Goal: Transaction & Acquisition: Book appointment/travel/reservation

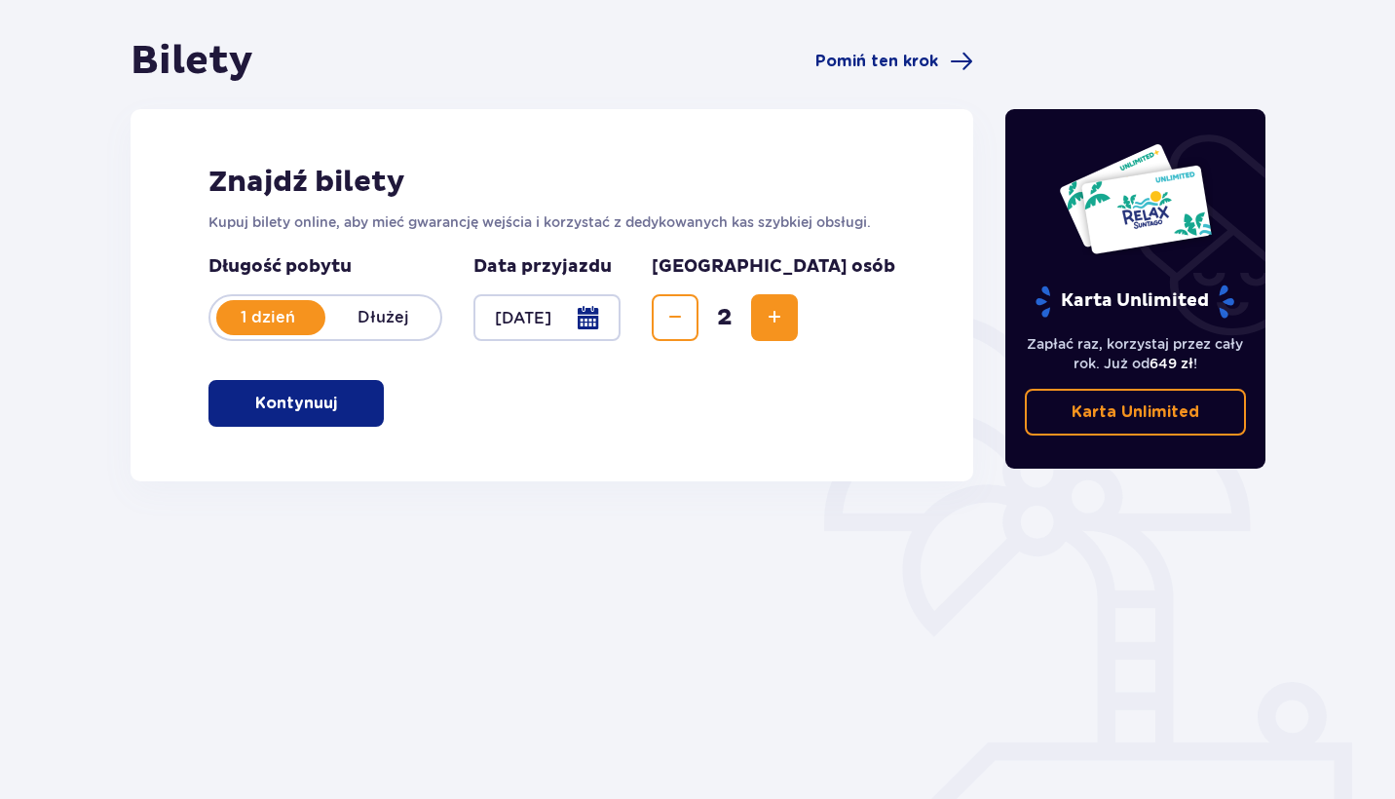
scroll to position [172, 0]
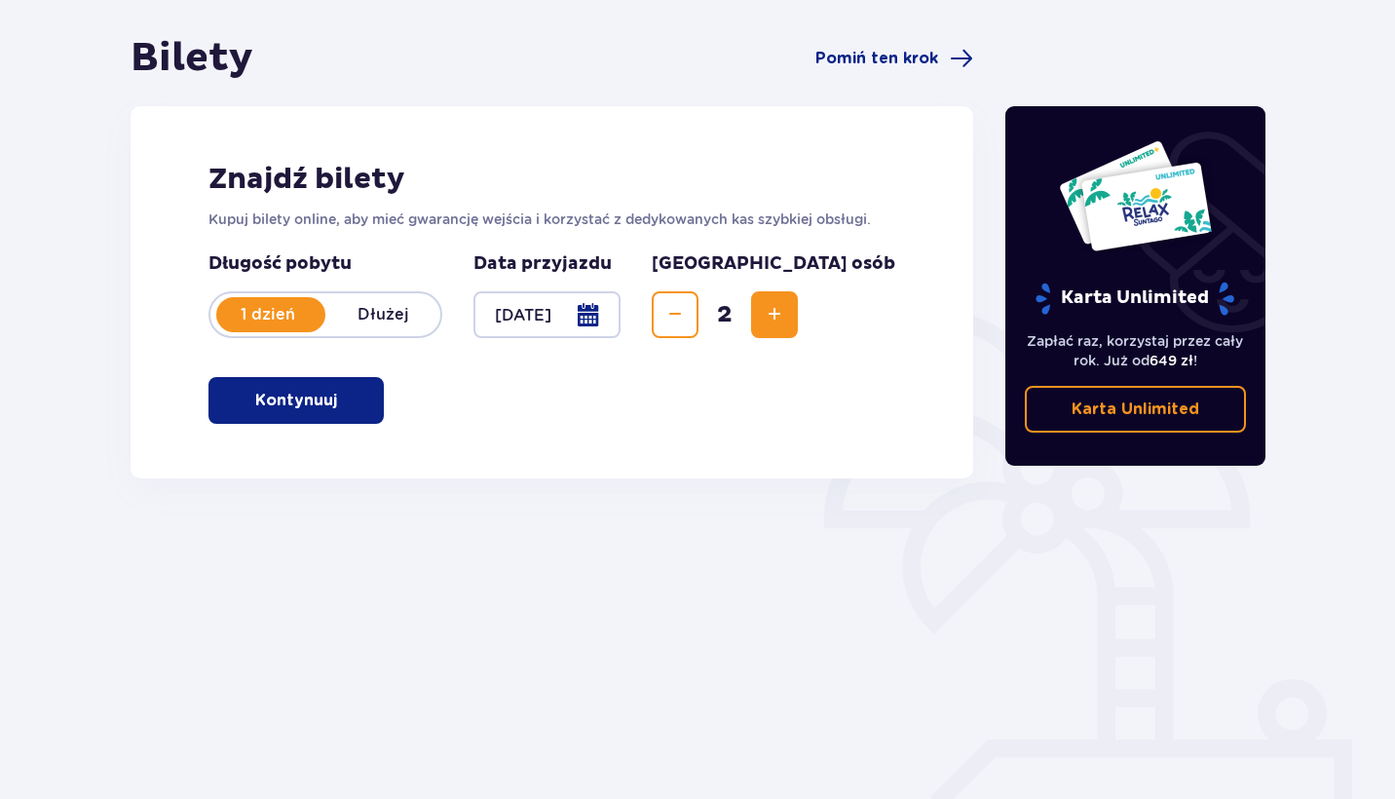
click at [304, 387] on button "Kontynuuj" at bounding box center [295, 400] width 175 height 47
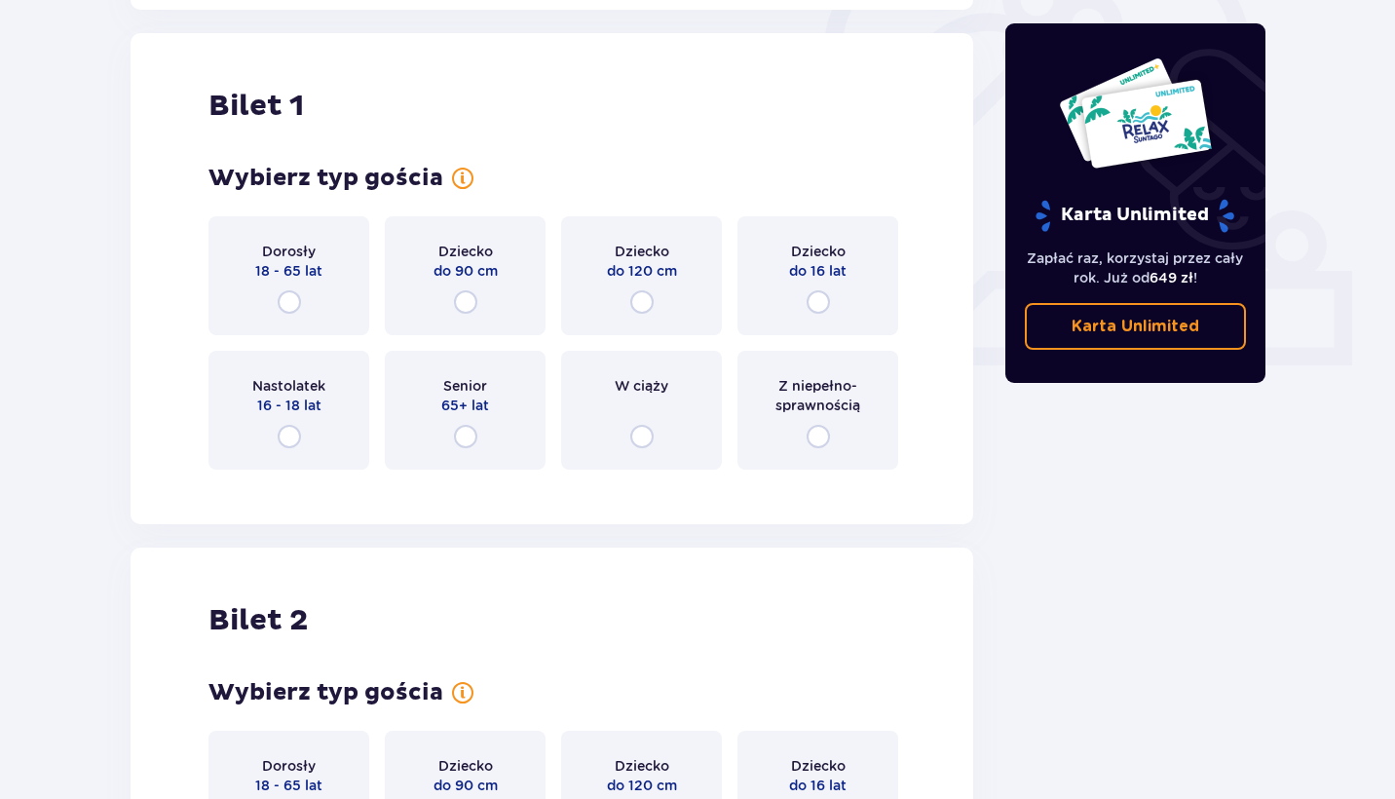
scroll to position [651, 0]
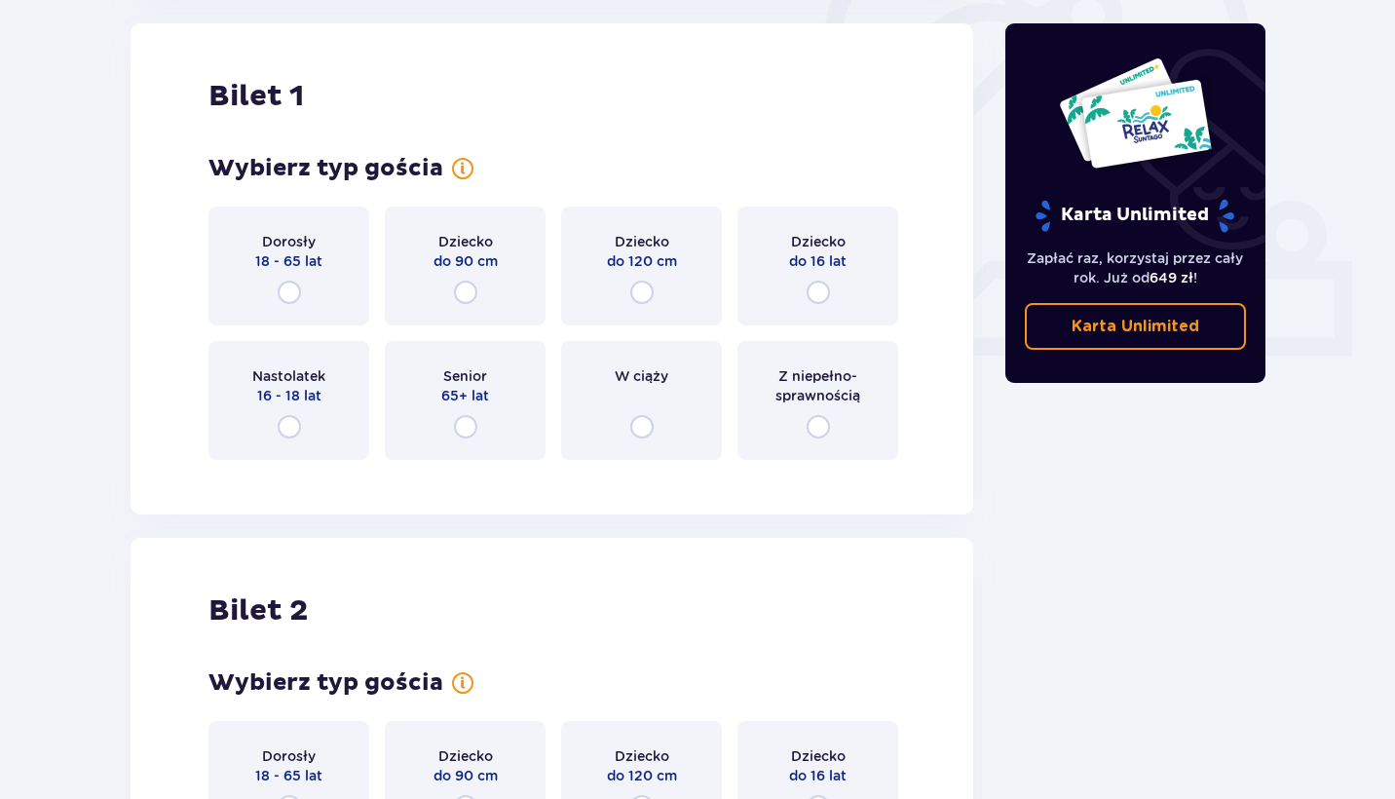
click at [302, 311] on div "Dorosły 18 - 65 lat" at bounding box center [288, 265] width 161 height 119
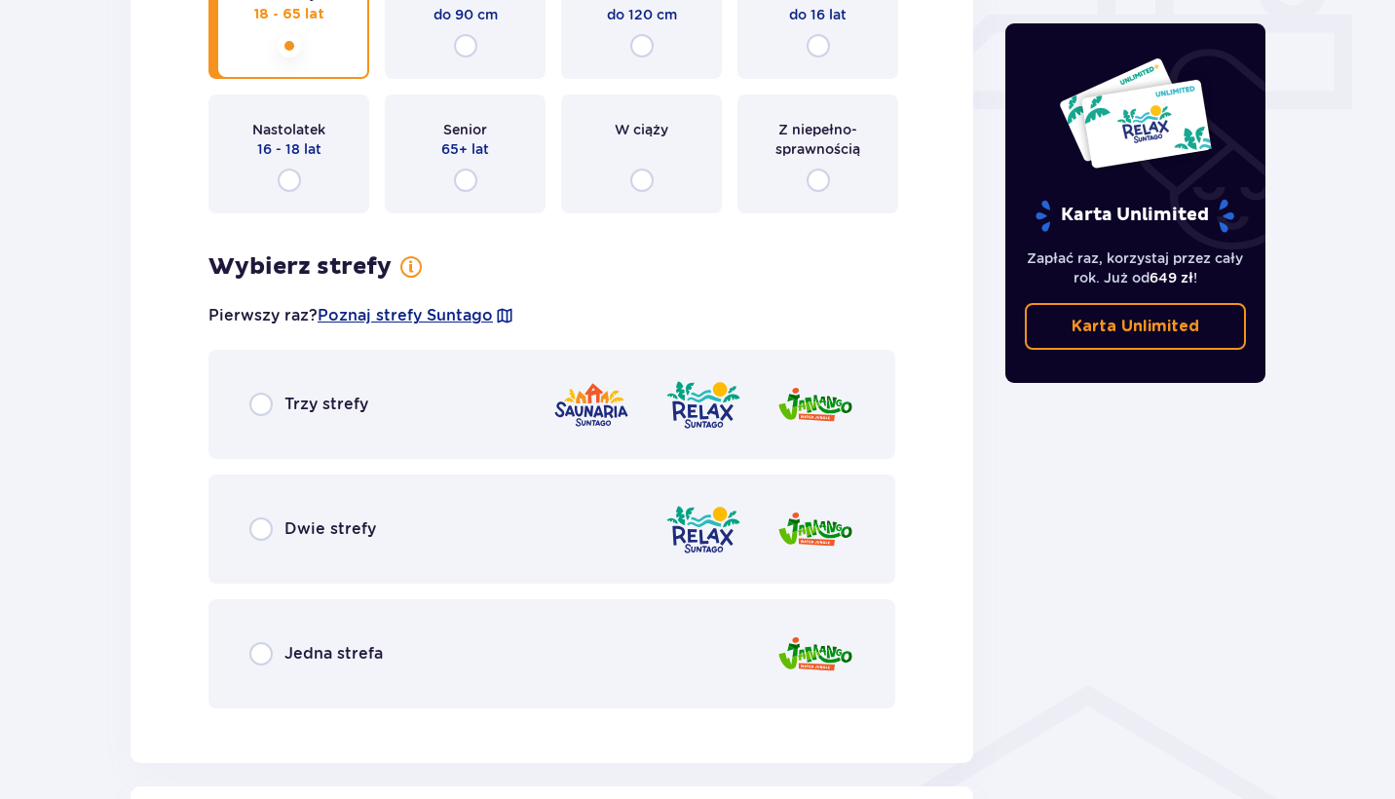
scroll to position [890, 0]
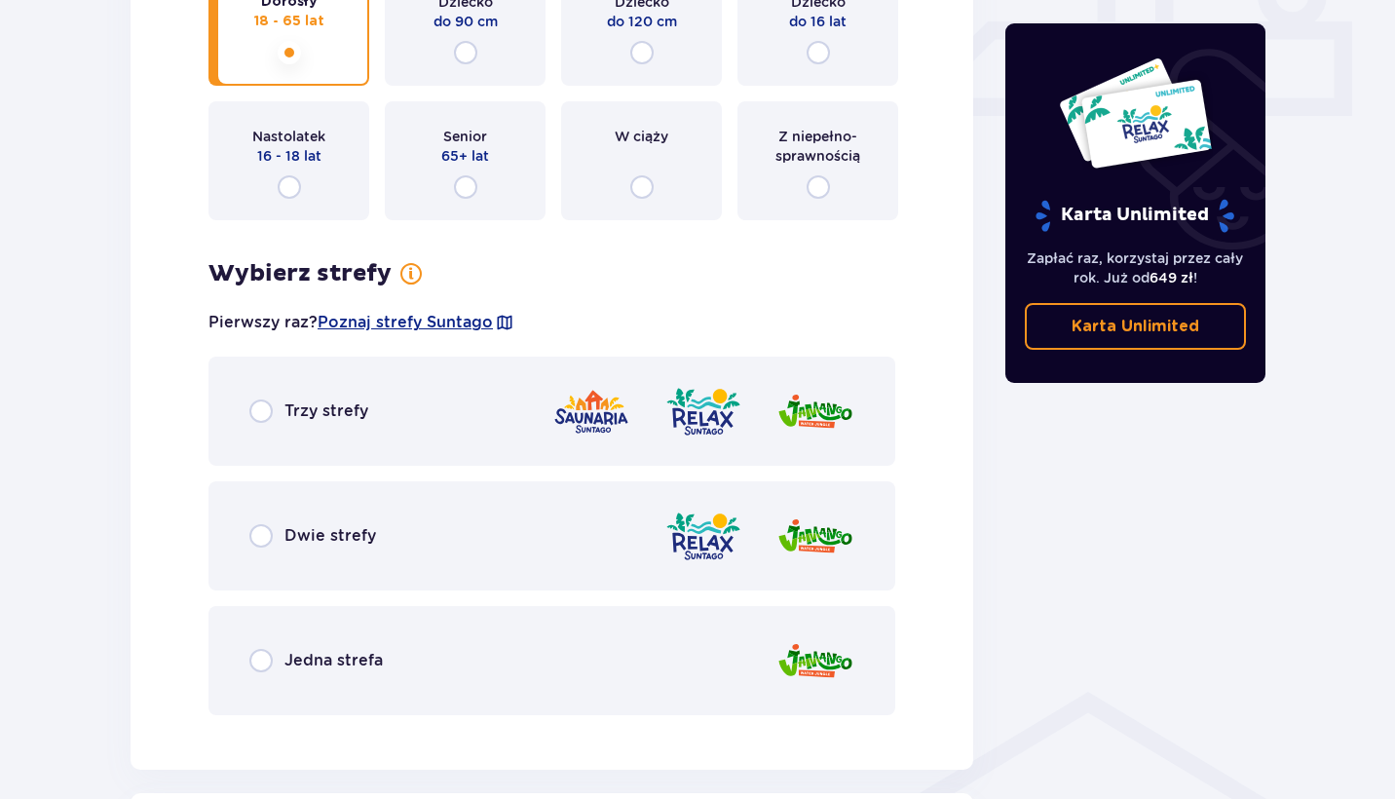
click at [277, 439] on div "Trzy strefy" at bounding box center [551, 410] width 687 height 109
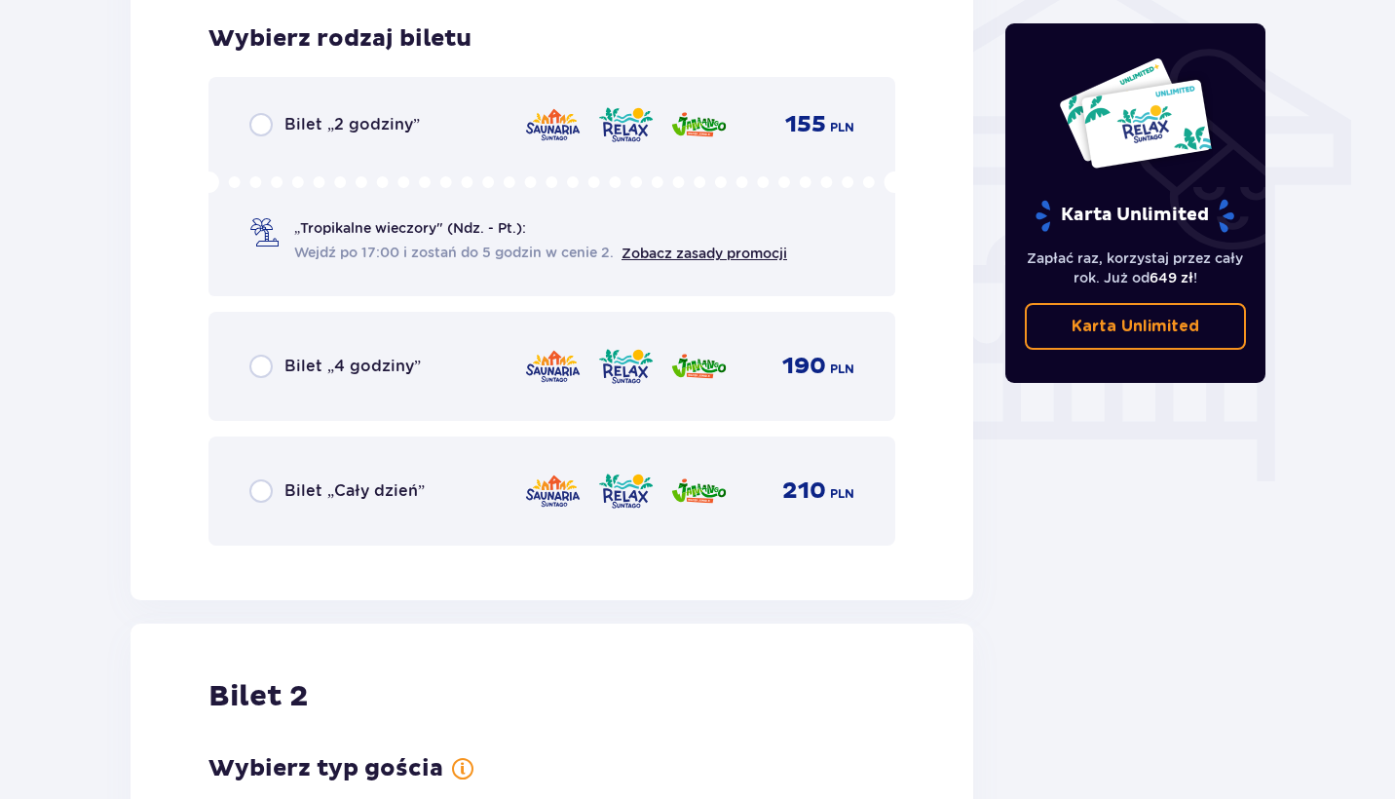
scroll to position [1621, 0]
click at [549, 253] on span "Wejdź po 17:00 i zostań do 5 godzin w cenie 2." at bounding box center [453, 251] width 319 height 19
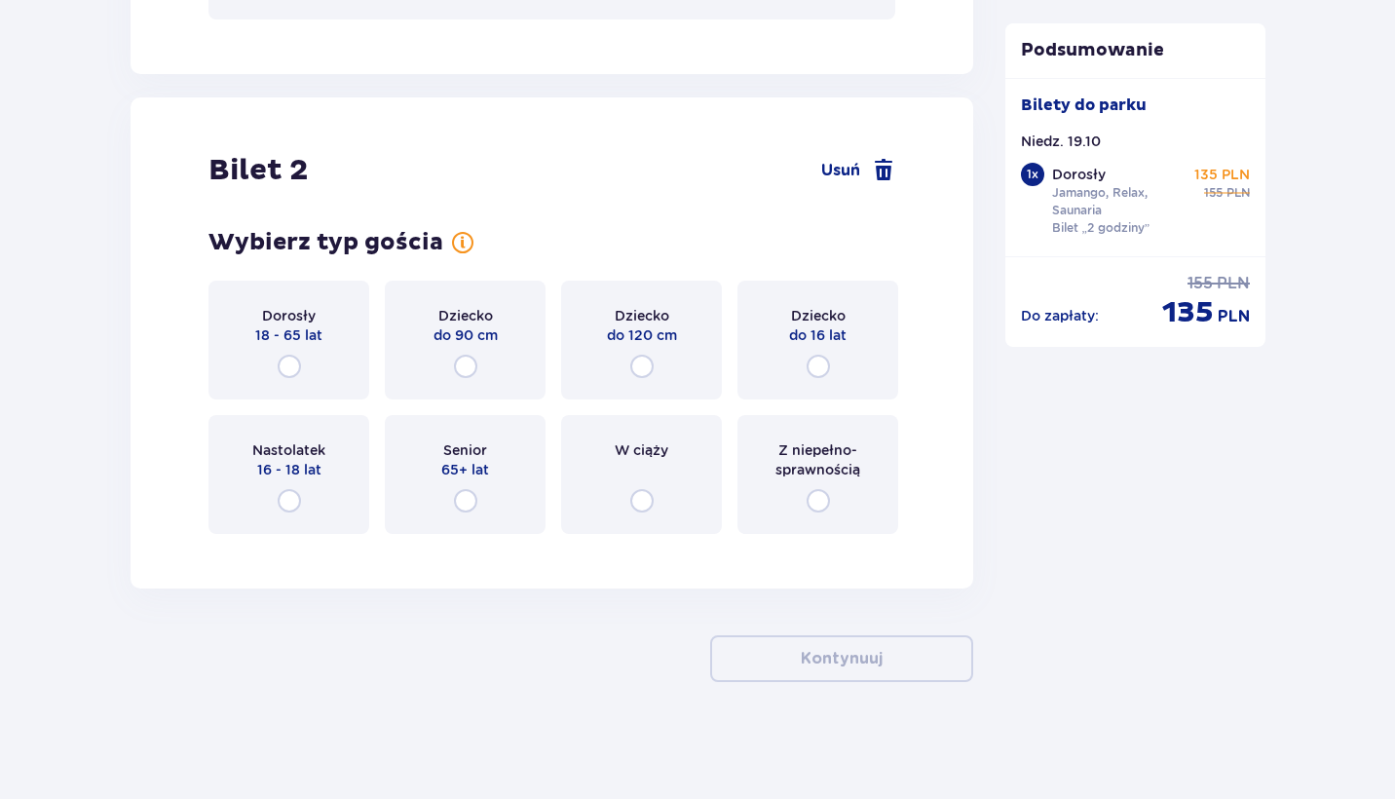
scroll to position [2146, 0]
click at [332, 372] on div "Dorosły 18 - 65 lat" at bounding box center [288, 339] width 161 height 119
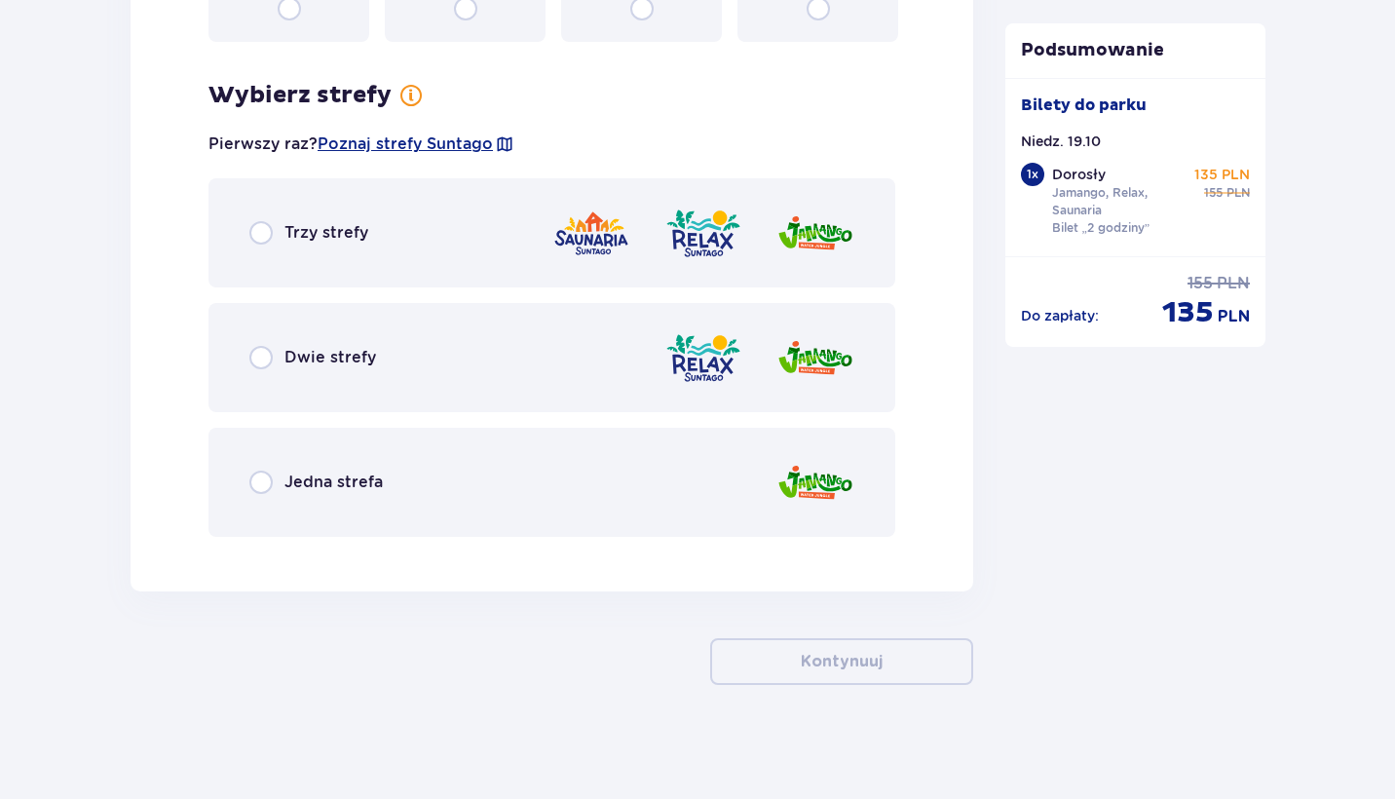
scroll to position [2640, 0]
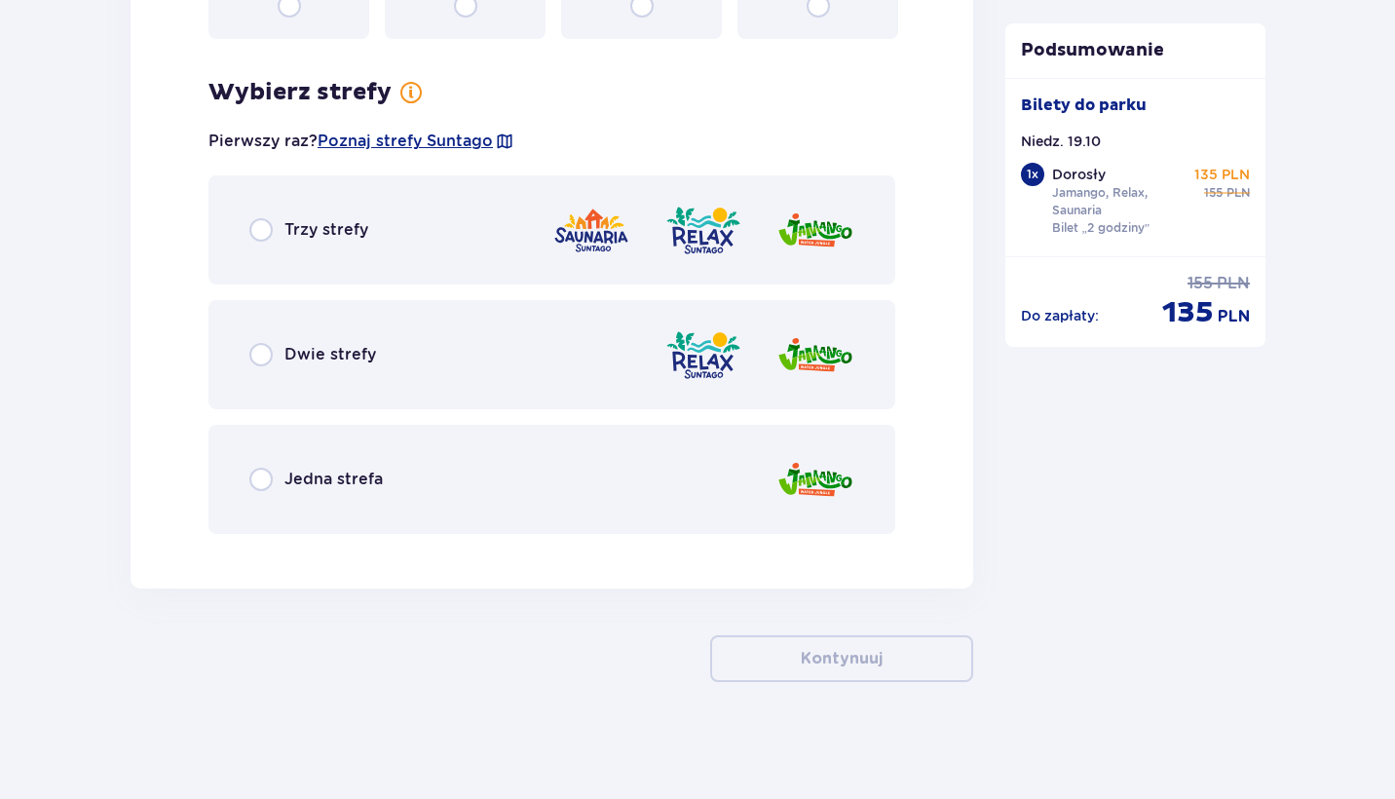
click at [365, 248] on div "Trzy strefy" at bounding box center [551, 229] width 687 height 109
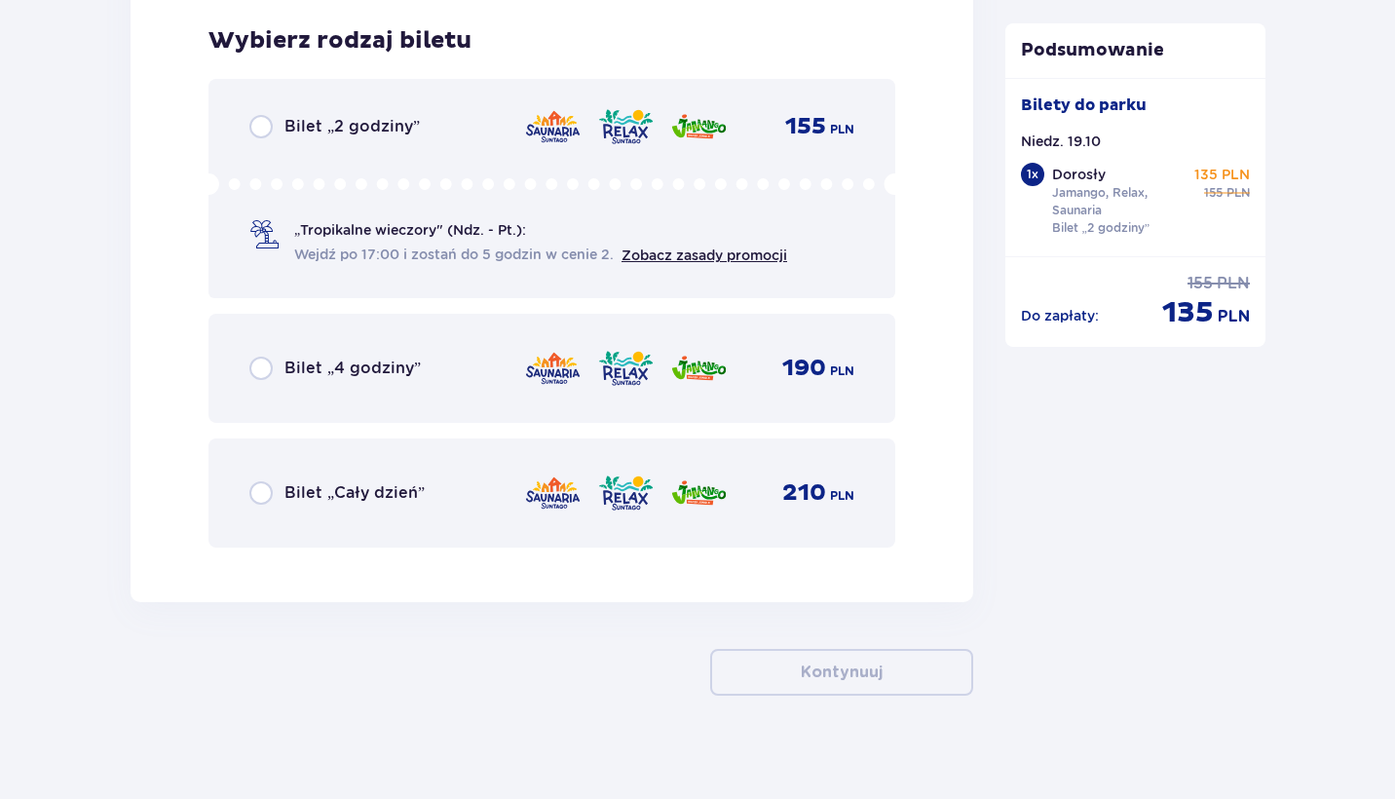
scroll to position [3190, 0]
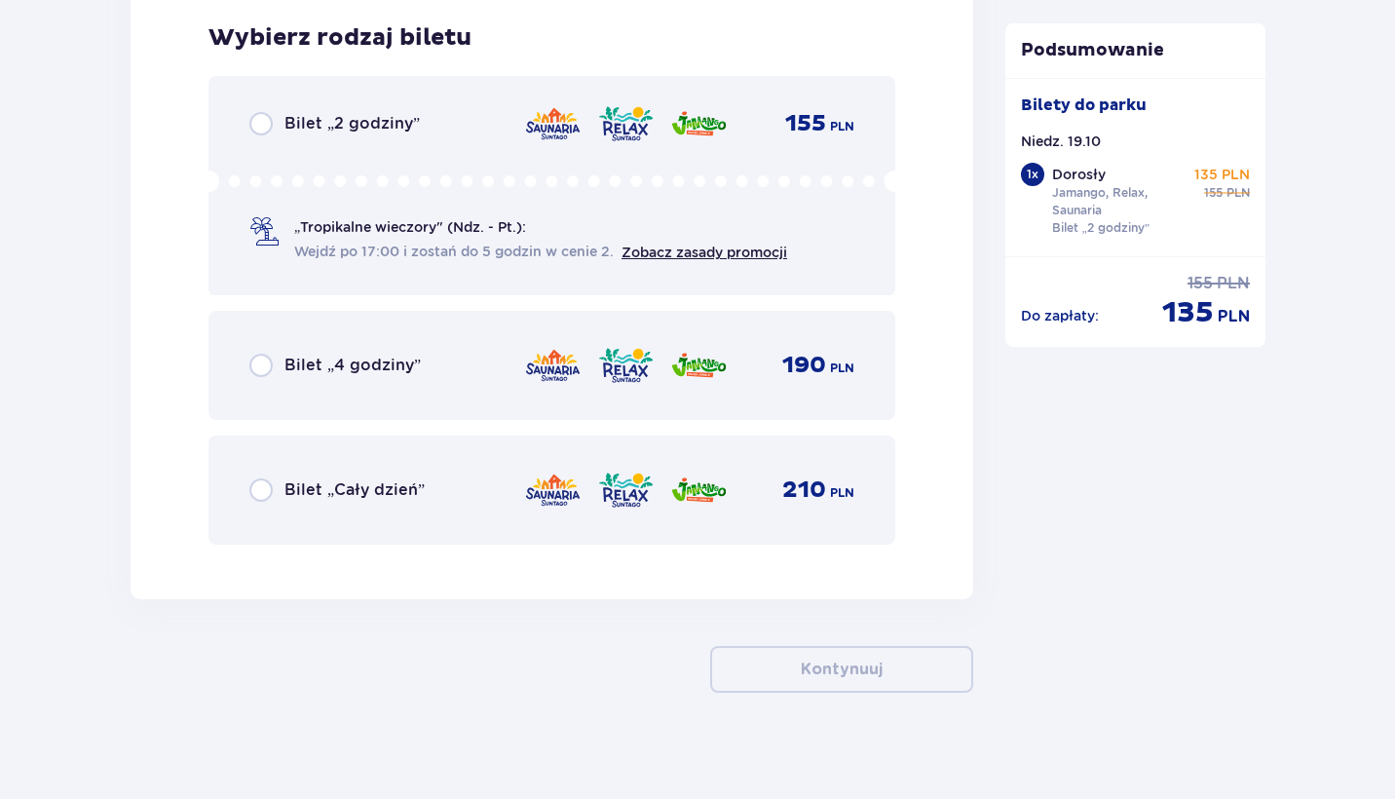
click at [459, 119] on div "Bilet „2 godziny” 155 PLN" at bounding box center [551, 123] width 605 height 23
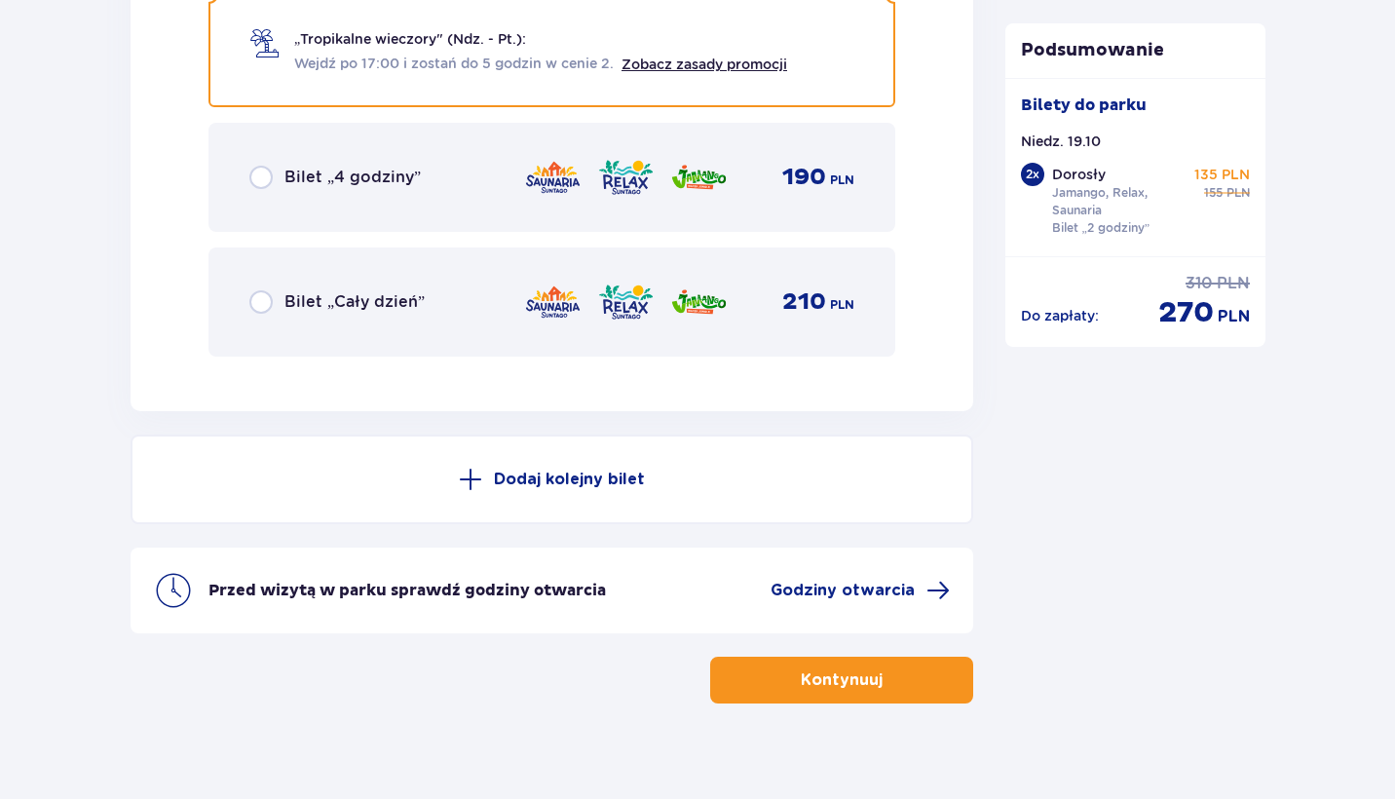
scroll to position [3383, 0]
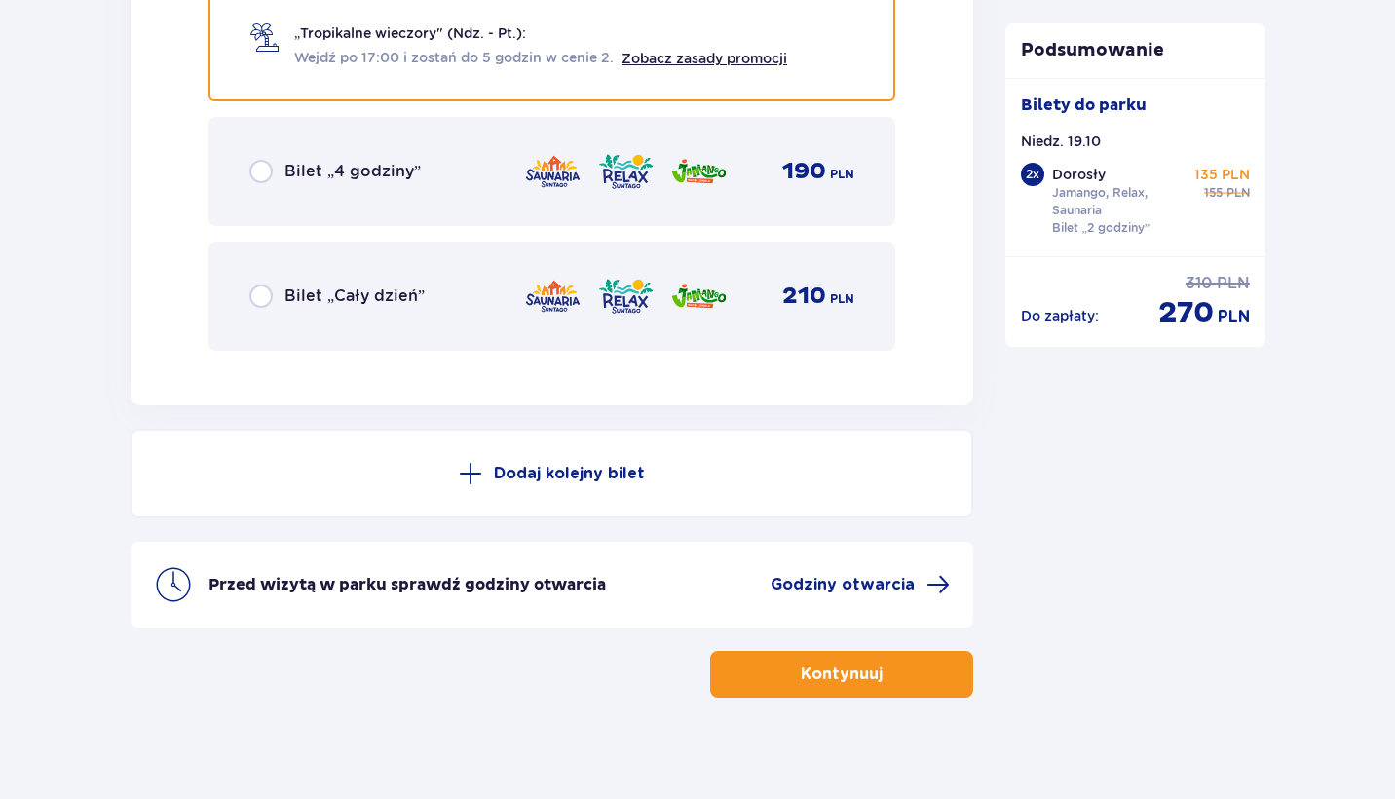
click at [835, 665] on p "Kontynuuj" at bounding box center [842, 673] width 82 height 21
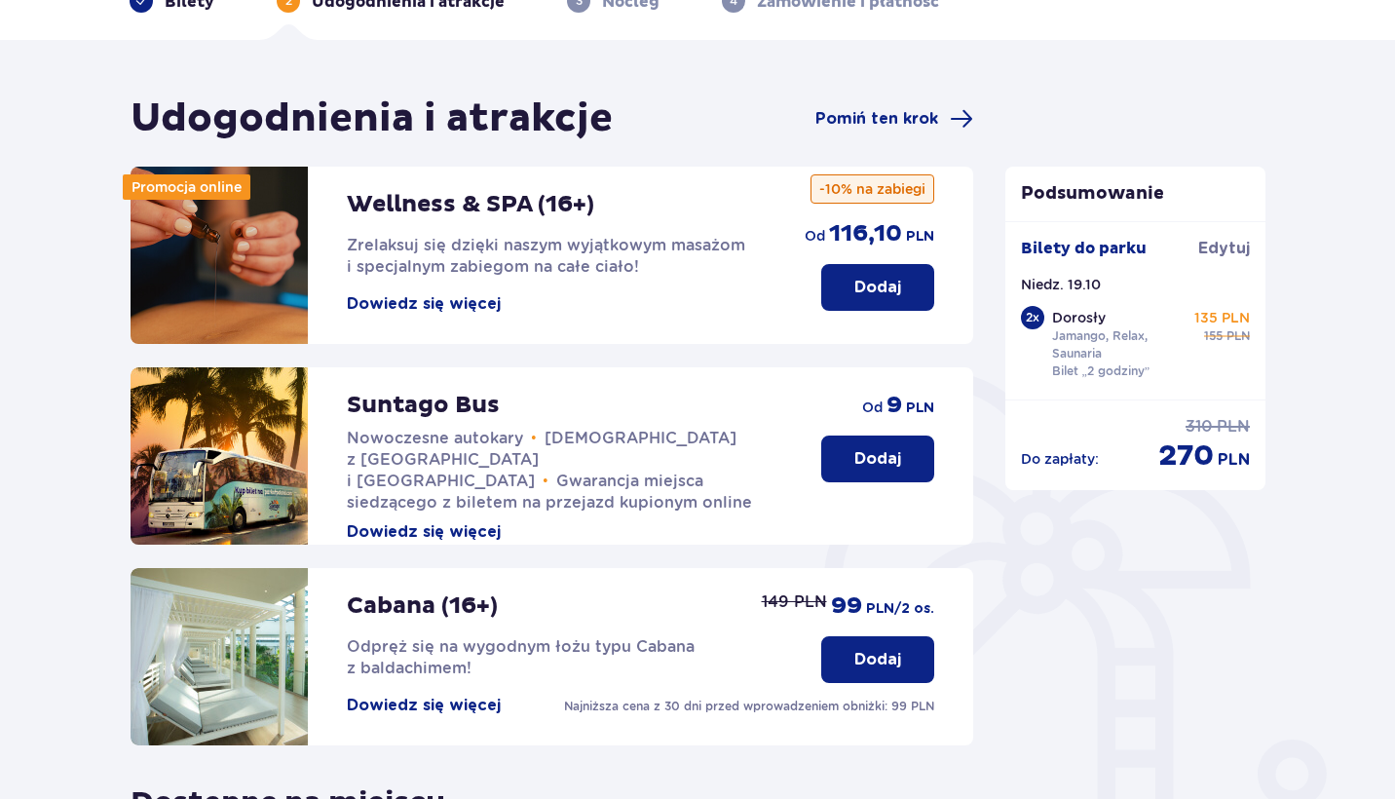
scroll to position [113, 0]
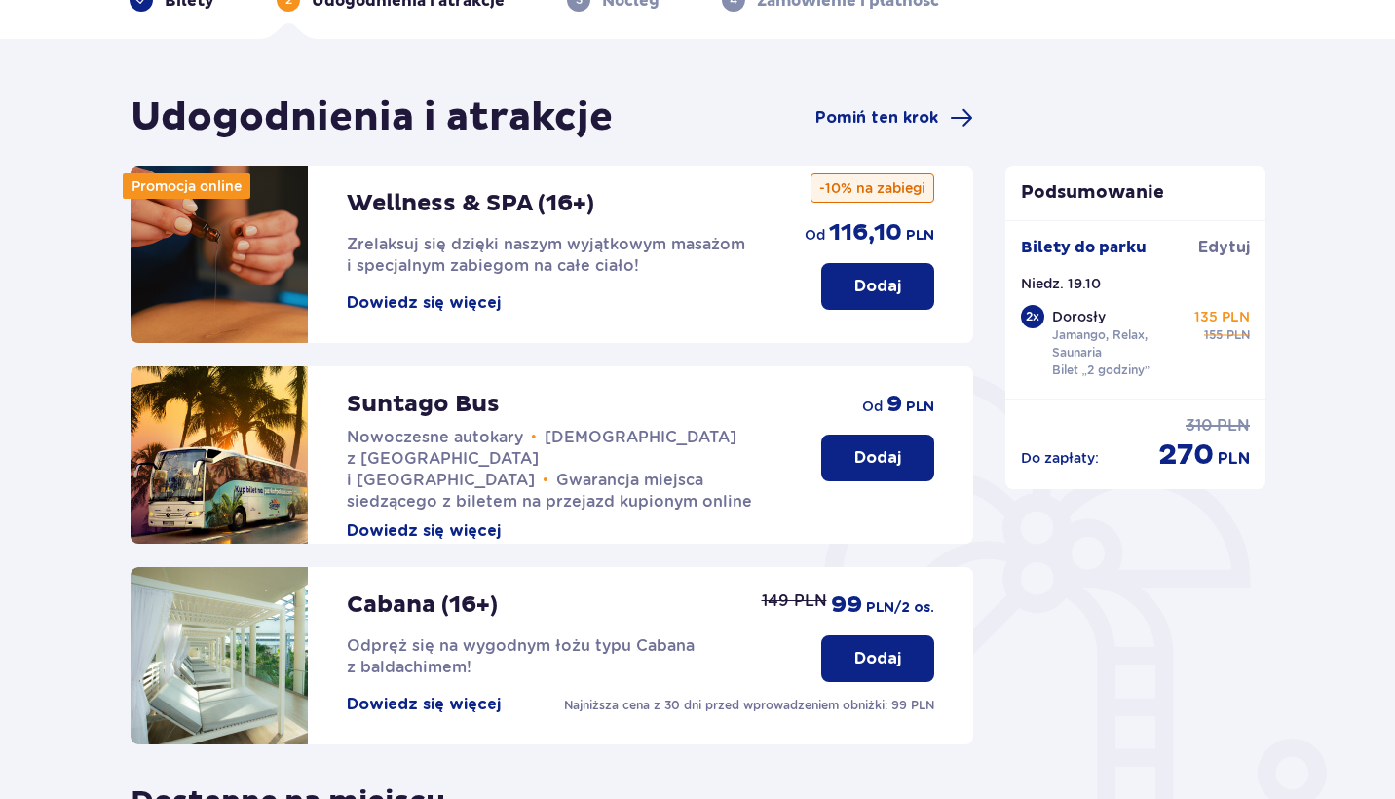
click at [858, 468] on p "Dodaj" at bounding box center [877, 457] width 47 height 21
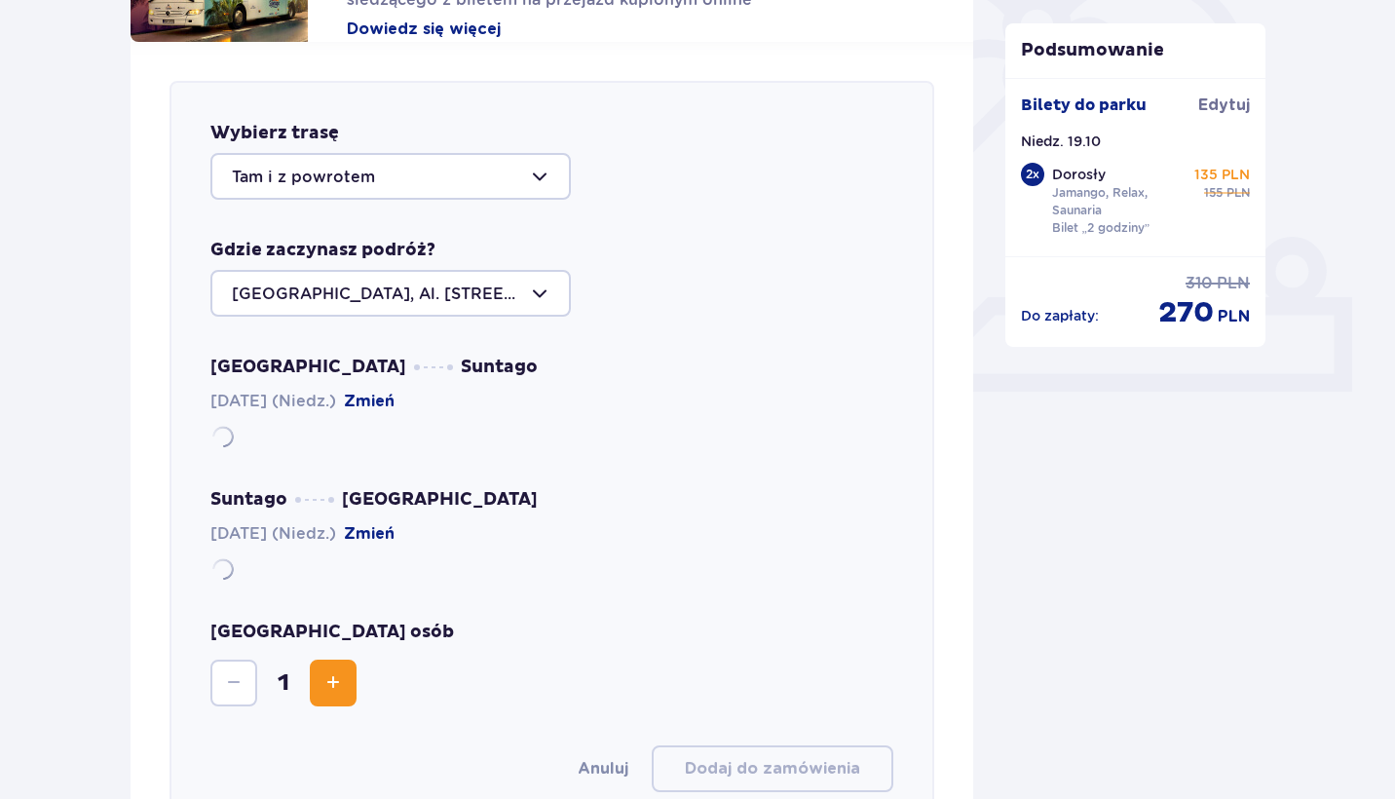
scroll to position [672, 0]
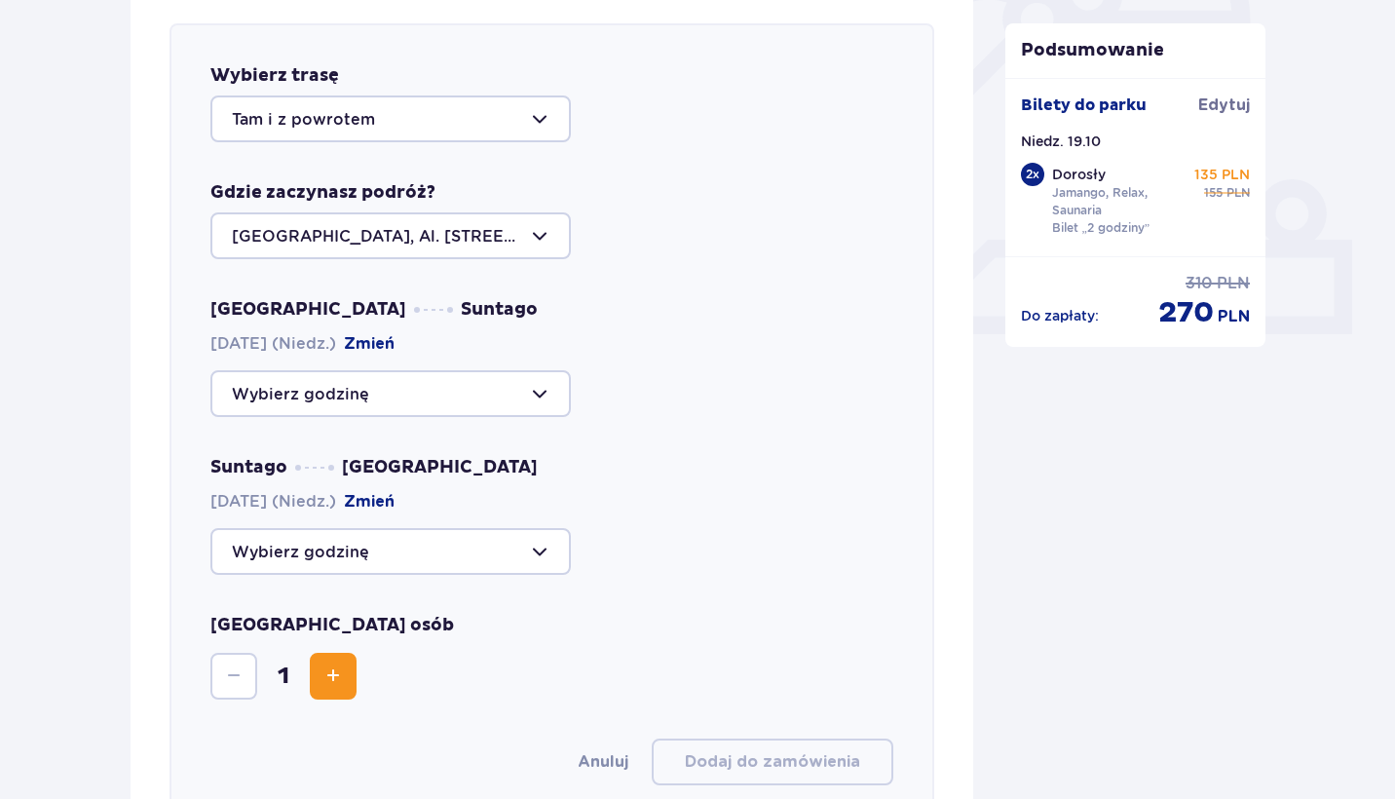
click at [495, 226] on div at bounding box center [390, 235] width 360 height 47
click at [669, 317] on div "Warszawa Suntago 19.10.2025 (Niedz.) Zmień" at bounding box center [551, 357] width 683 height 119
click at [515, 383] on div at bounding box center [390, 393] width 360 height 47
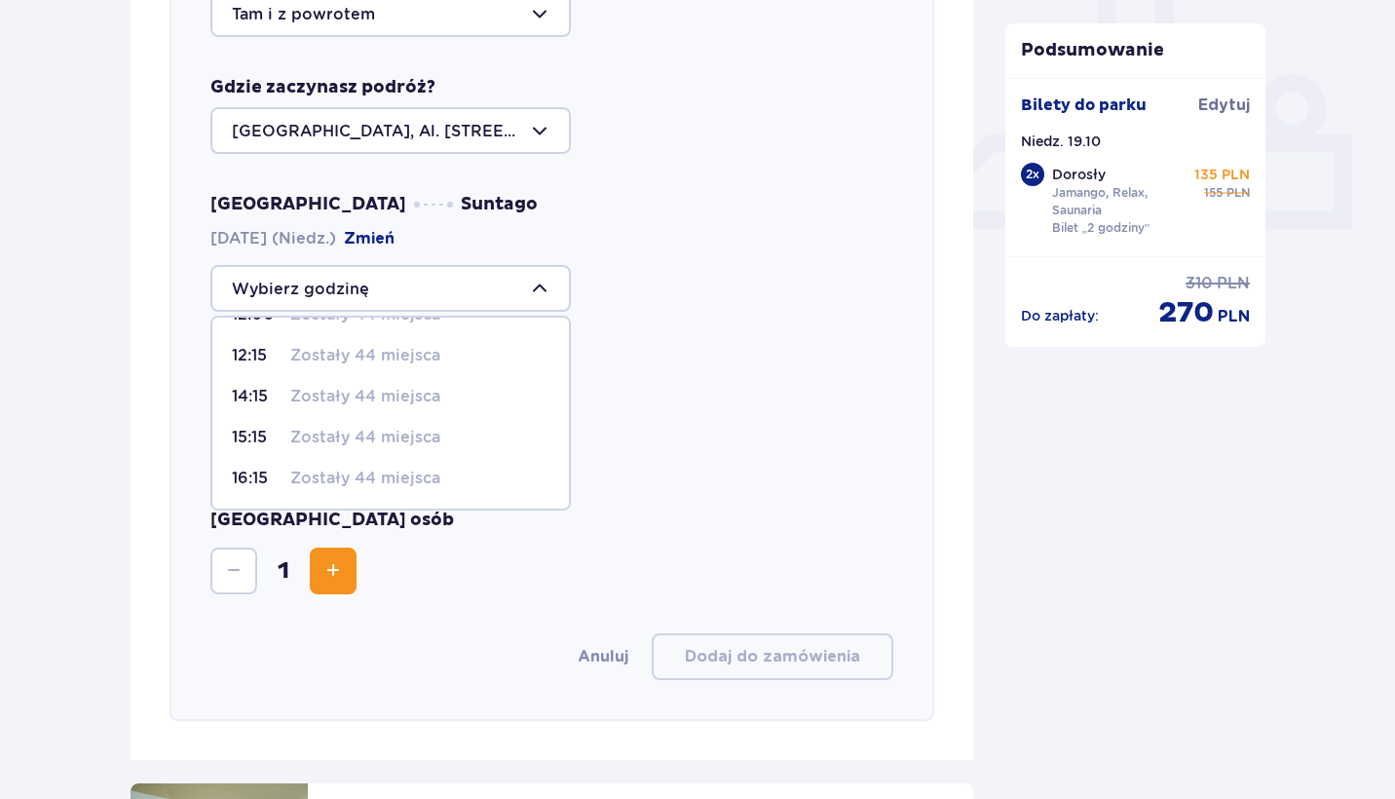
scroll to position [785, 0]
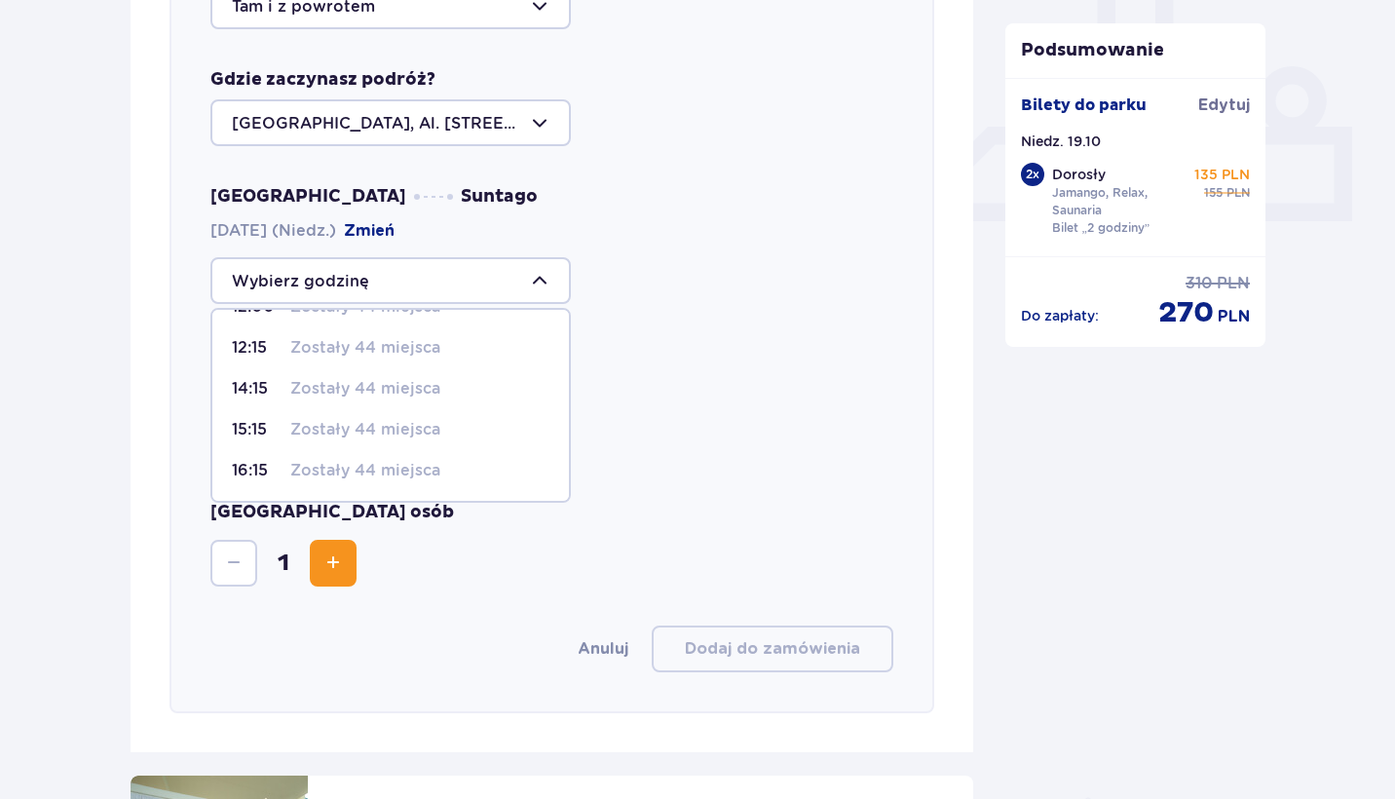
click at [426, 470] on p "Zostały 44 miejsca" at bounding box center [365, 470] width 150 height 21
type input "16:15"
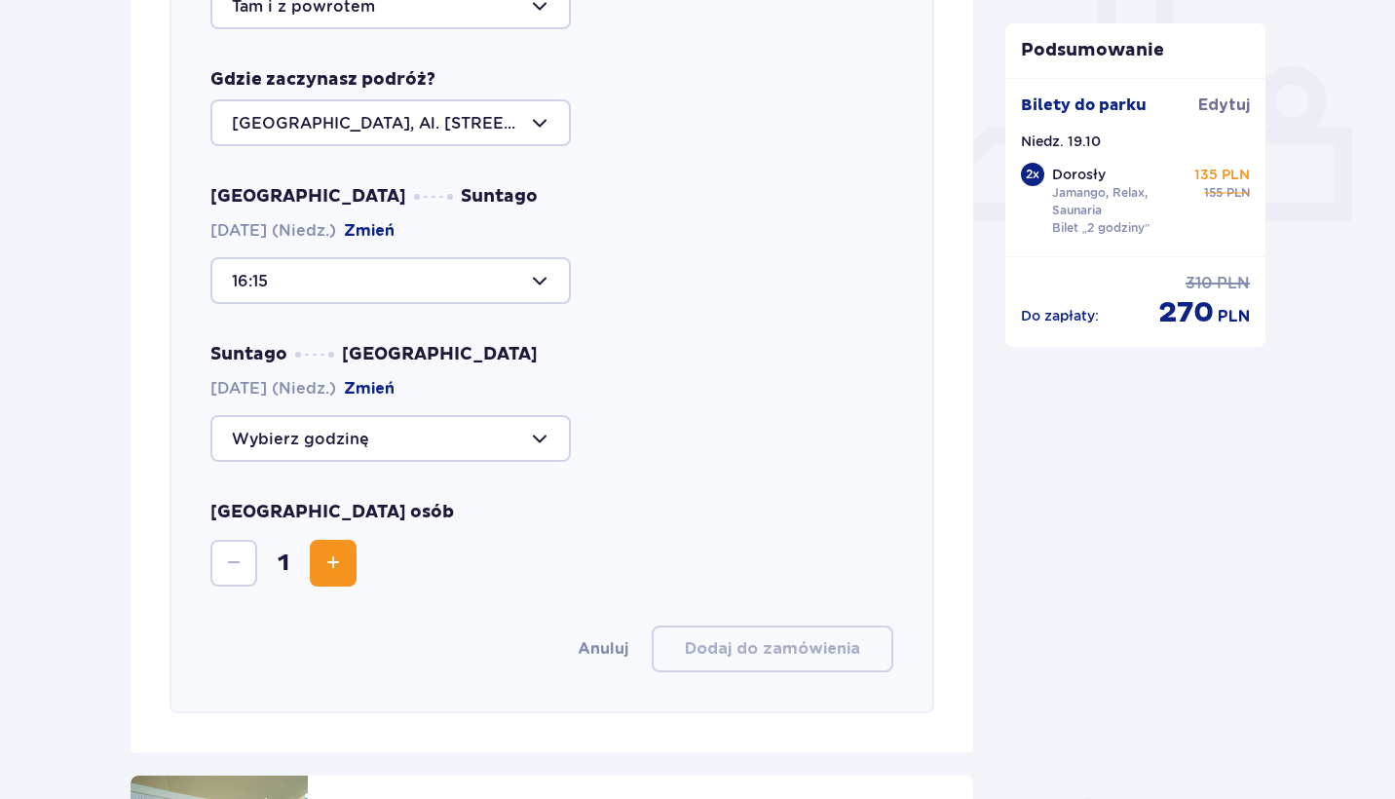
click at [474, 438] on div at bounding box center [390, 438] width 360 height 47
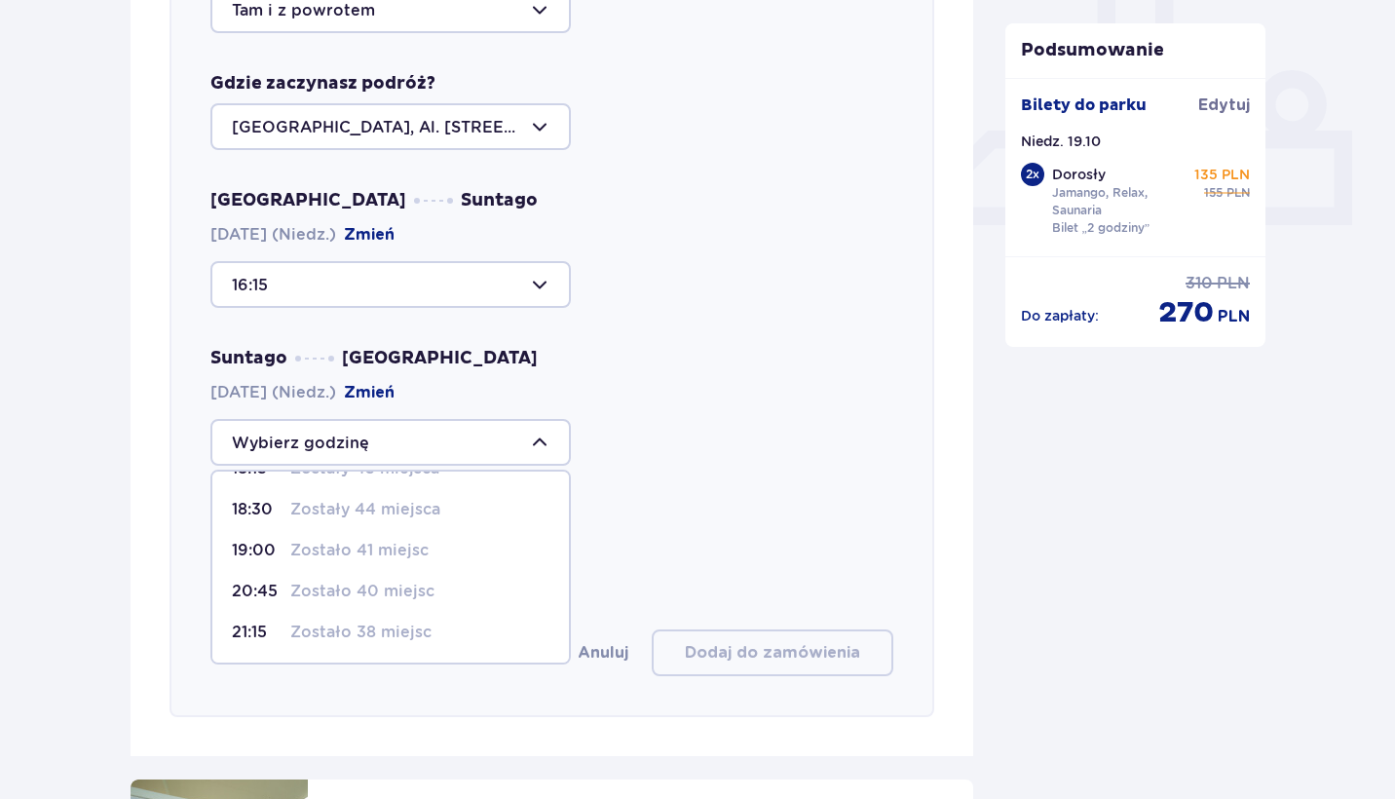
scroll to position [774, 0]
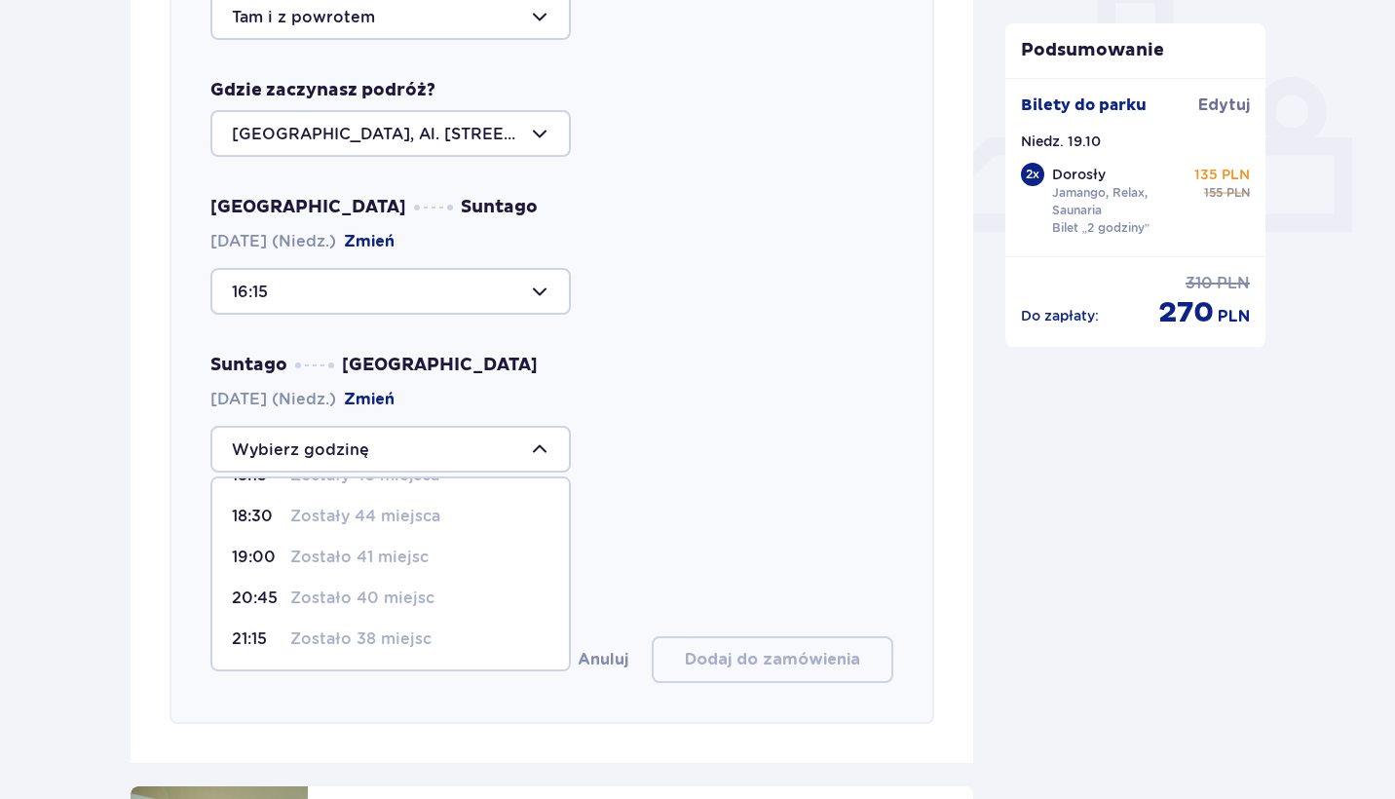
click at [402, 633] on p "Zostało 38 miejsc" at bounding box center [360, 638] width 141 height 21
type input "21:15"
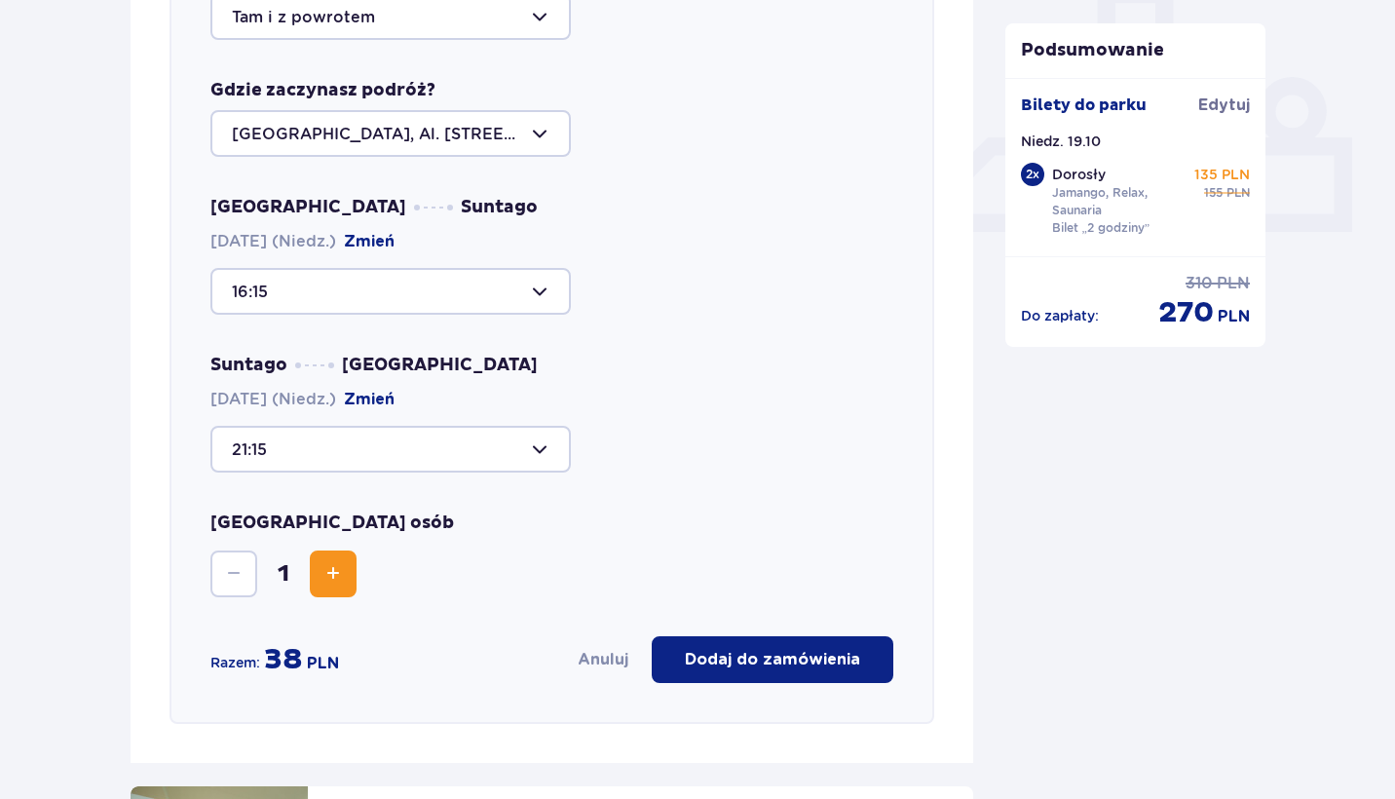
click at [631, 506] on div "Wybierz trasę Tam i z powrotem Gdzie zaczynasz podróż? Warszawa, Al. Jerozolims…" at bounding box center [551, 322] width 765 height 802
click at [311, 559] on button "Zwiększ" at bounding box center [333, 573] width 47 height 47
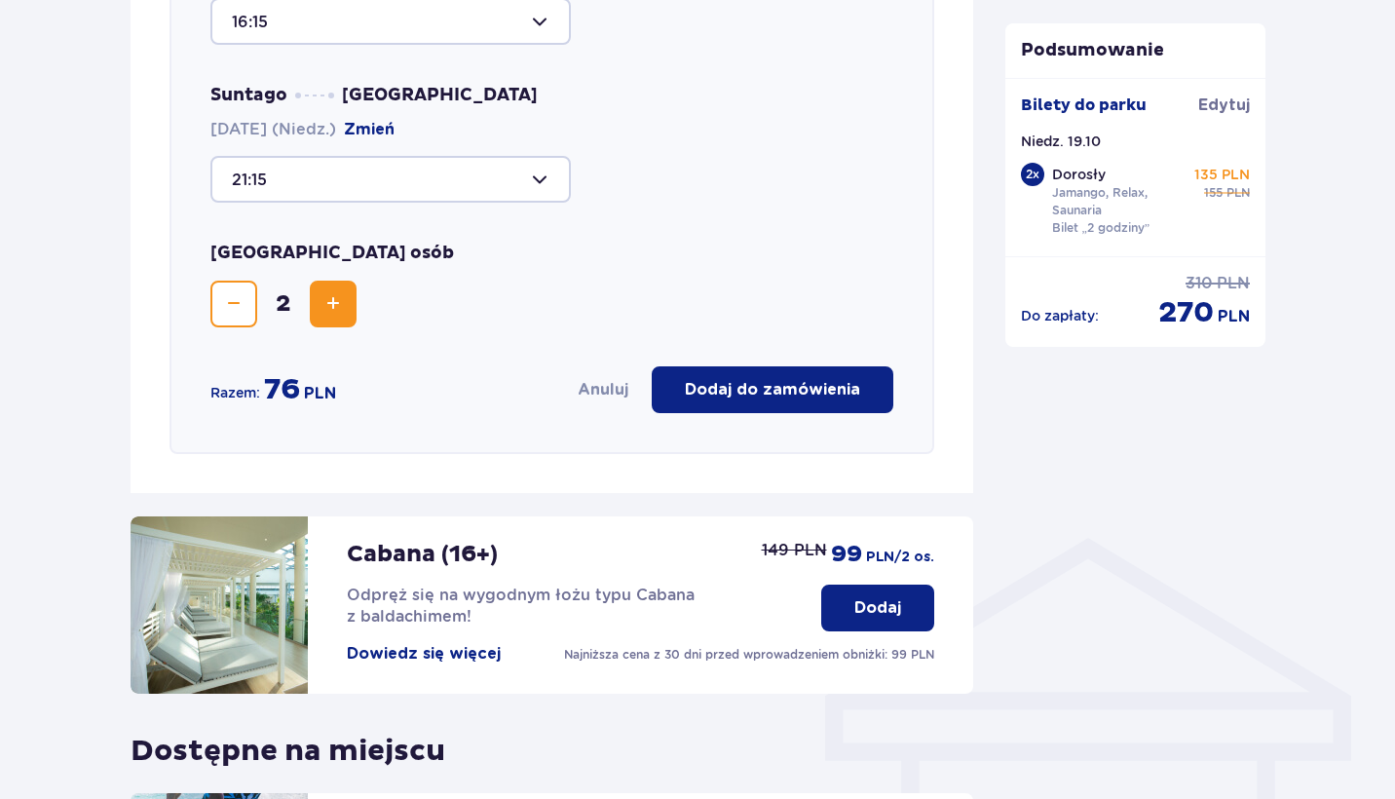
scroll to position [1042, 0]
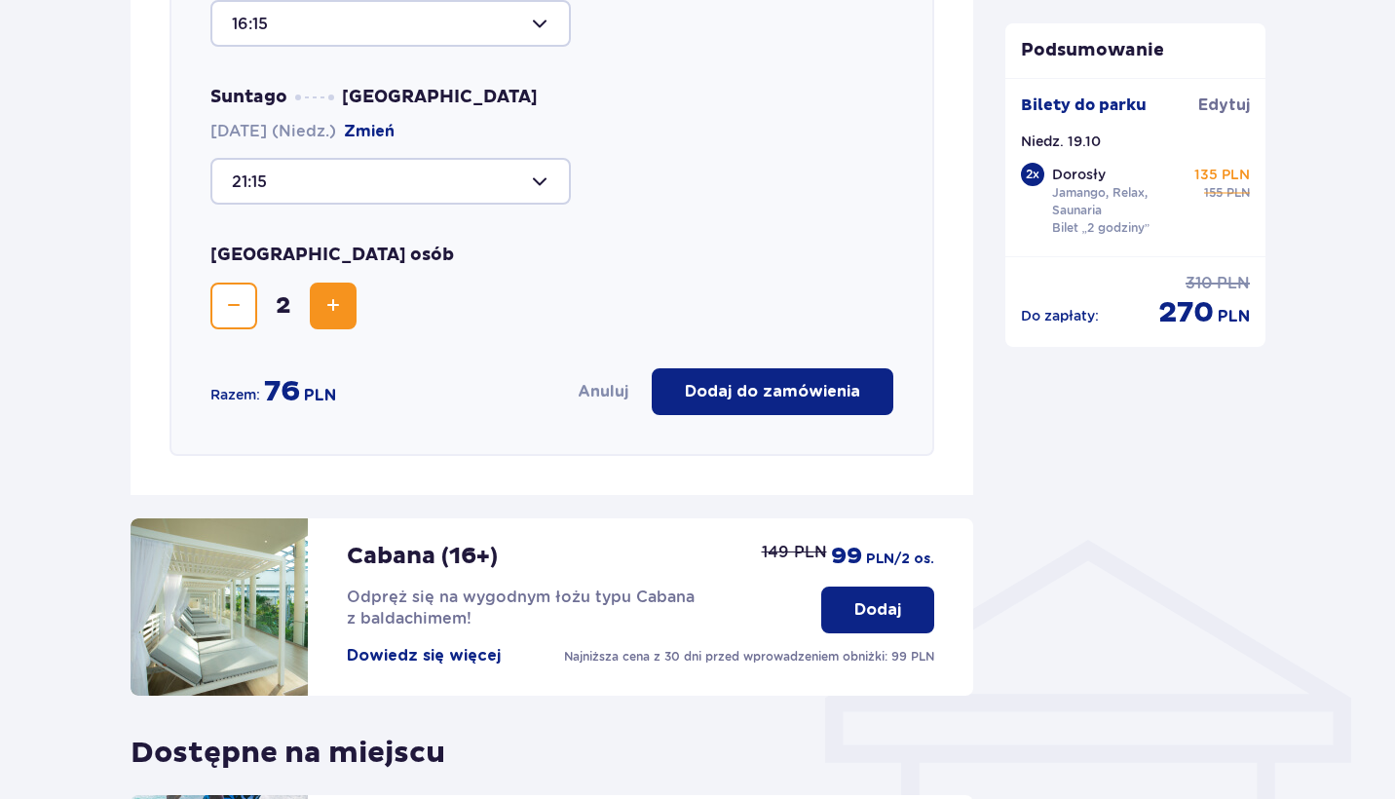
click at [854, 382] on p "Dodaj do zamówienia" at bounding box center [772, 391] width 175 height 21
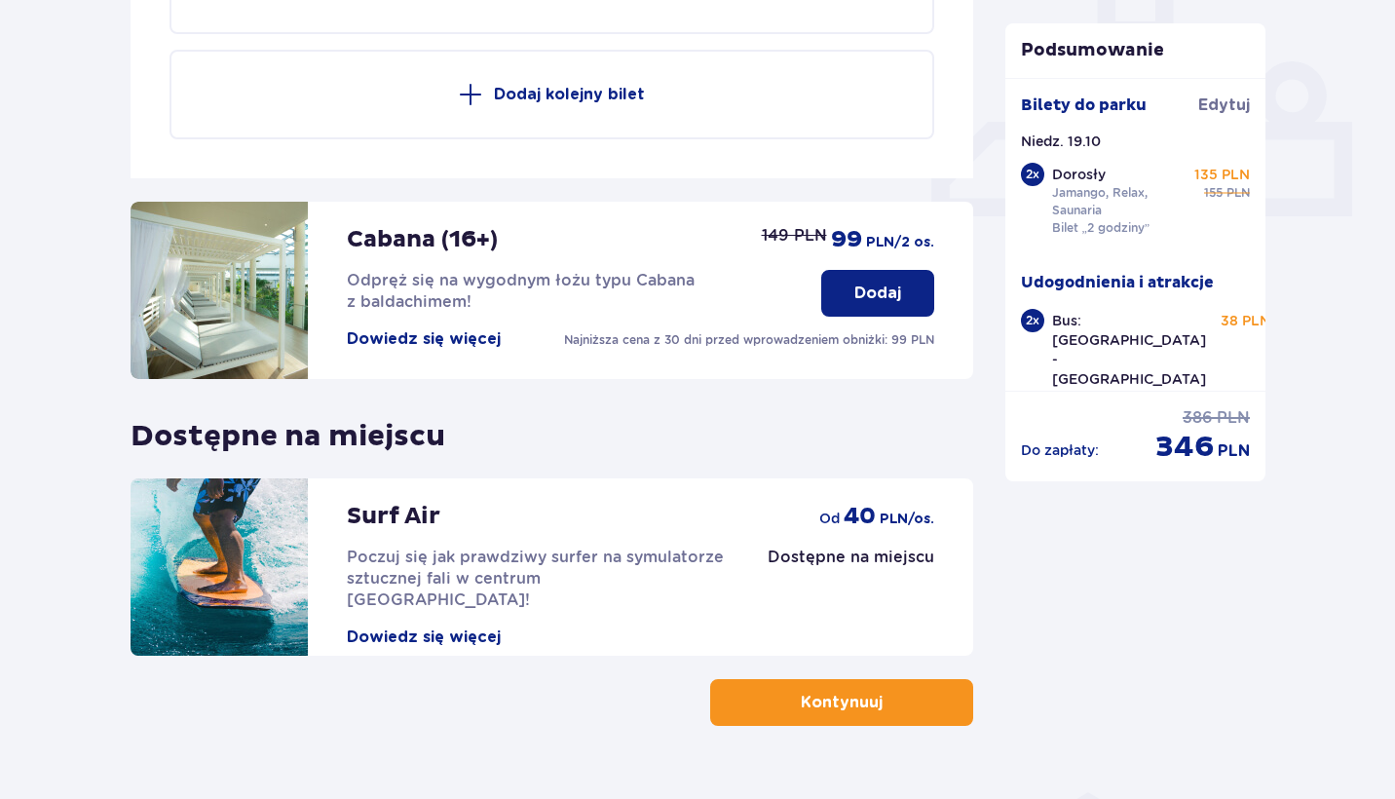
scroll to position [826, 0]
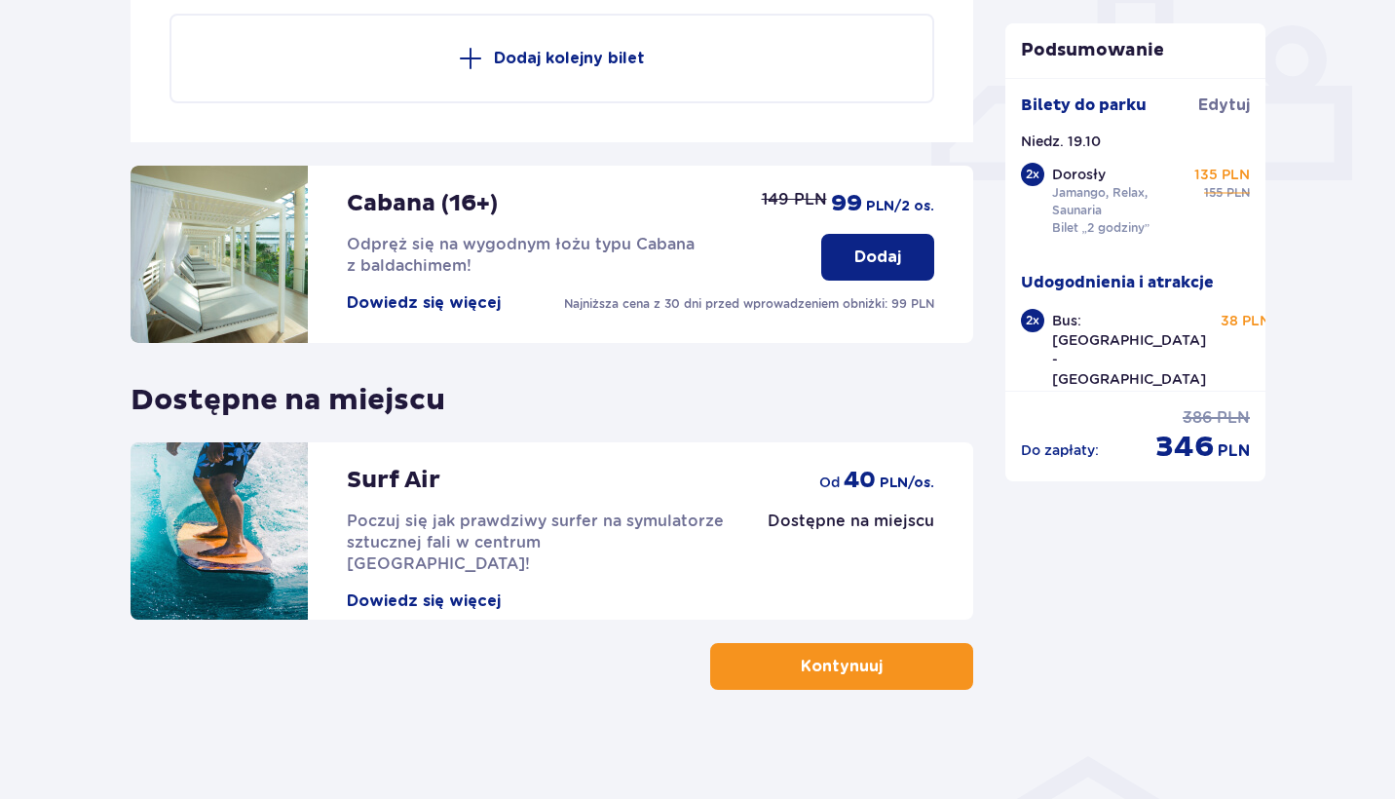
click at [871, 674] on button "Kontynuuj" at bounding box center [841, 666] width 263 height 47
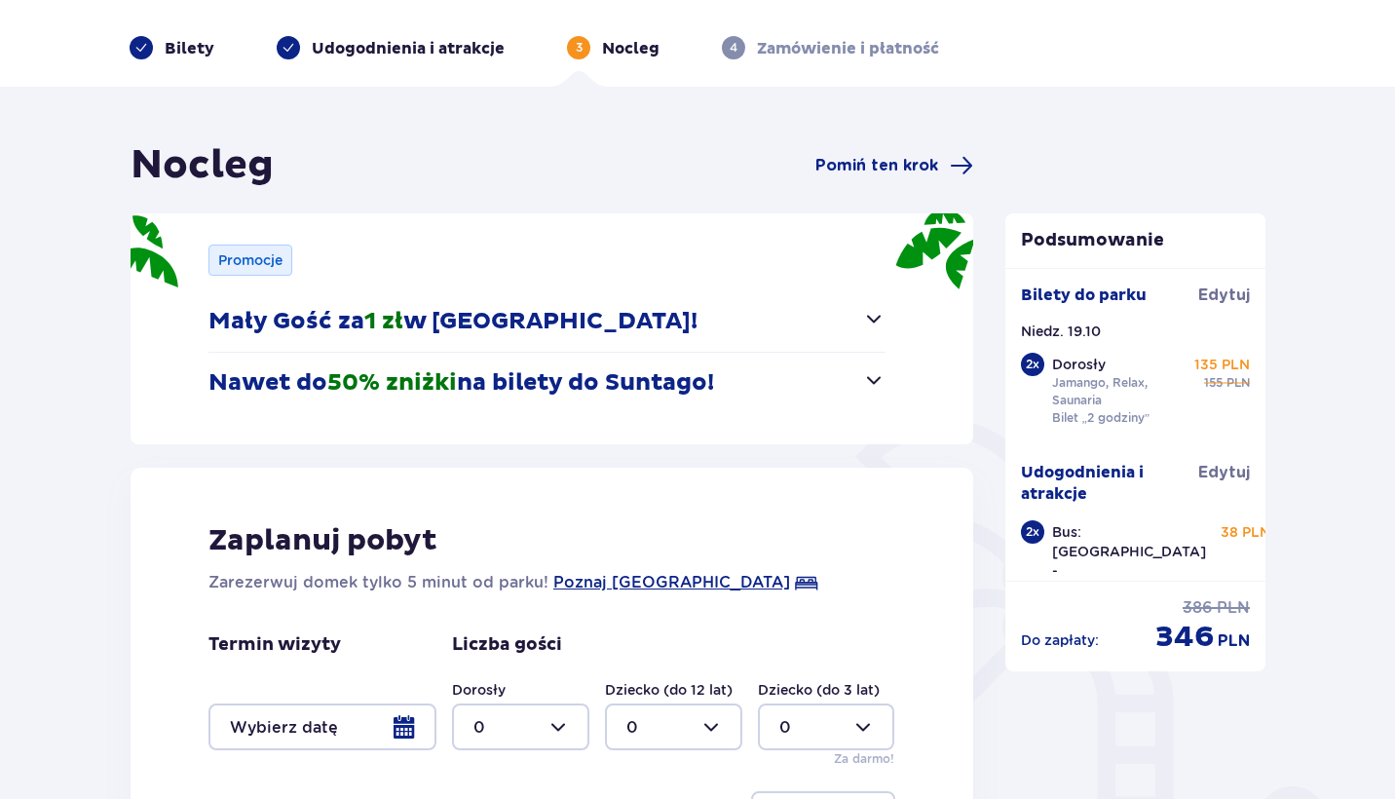
scroll to position [67, 0]
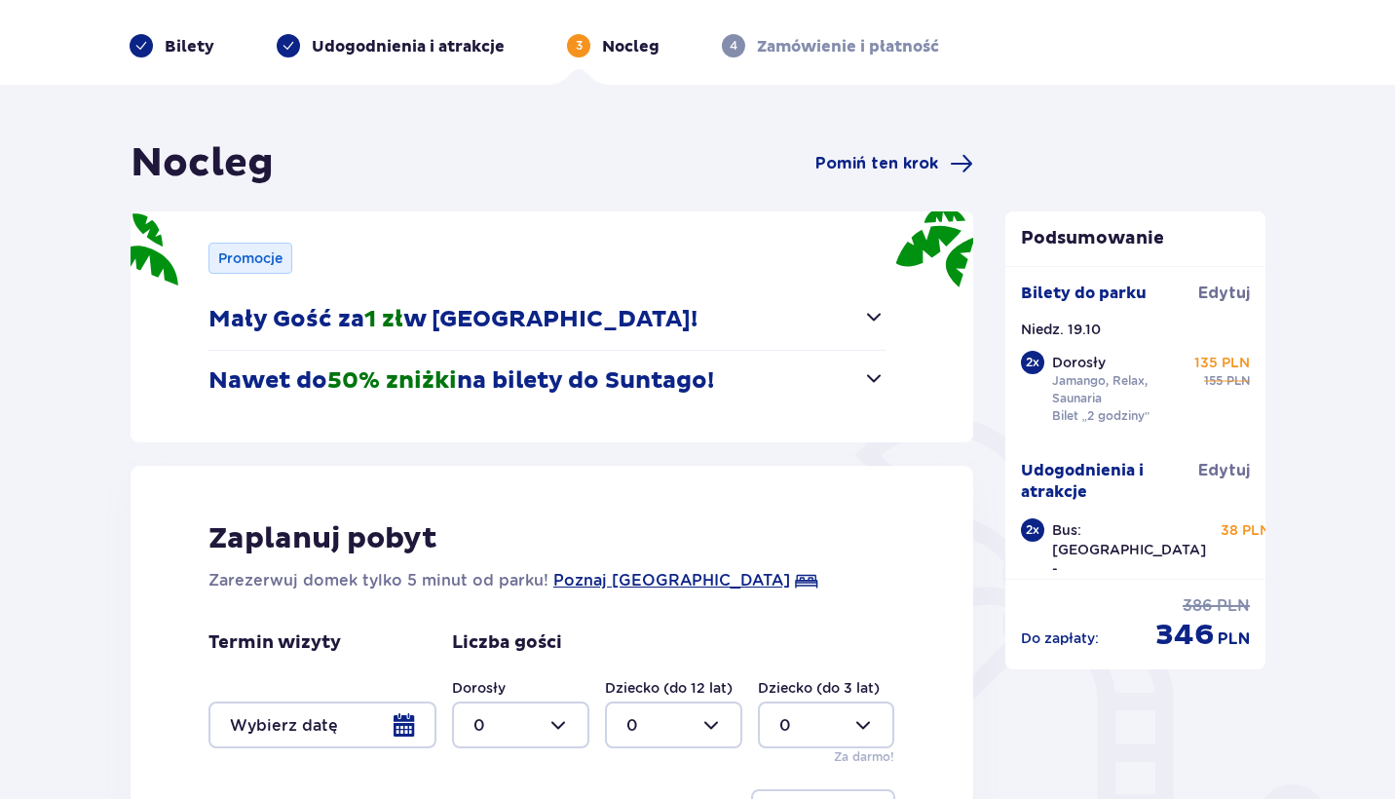
click at [905, 368] on div "Promocje Mały Gość za 1 zł w Suntago Village! Noc za złotówkę dla dzieci od 3 d…" at bounding box center [552, 326] width 842 height 231
click at [893, 368] on div "Promocje Mały Gość za 1 zł w Suntago Village! Noc za złotówkę dla dzieci od 3 d…" at bounding box center [552, 326] width 842 height 231
click at [878, 377] on span "button" at bounding box center [873, 377] width 23 height 23
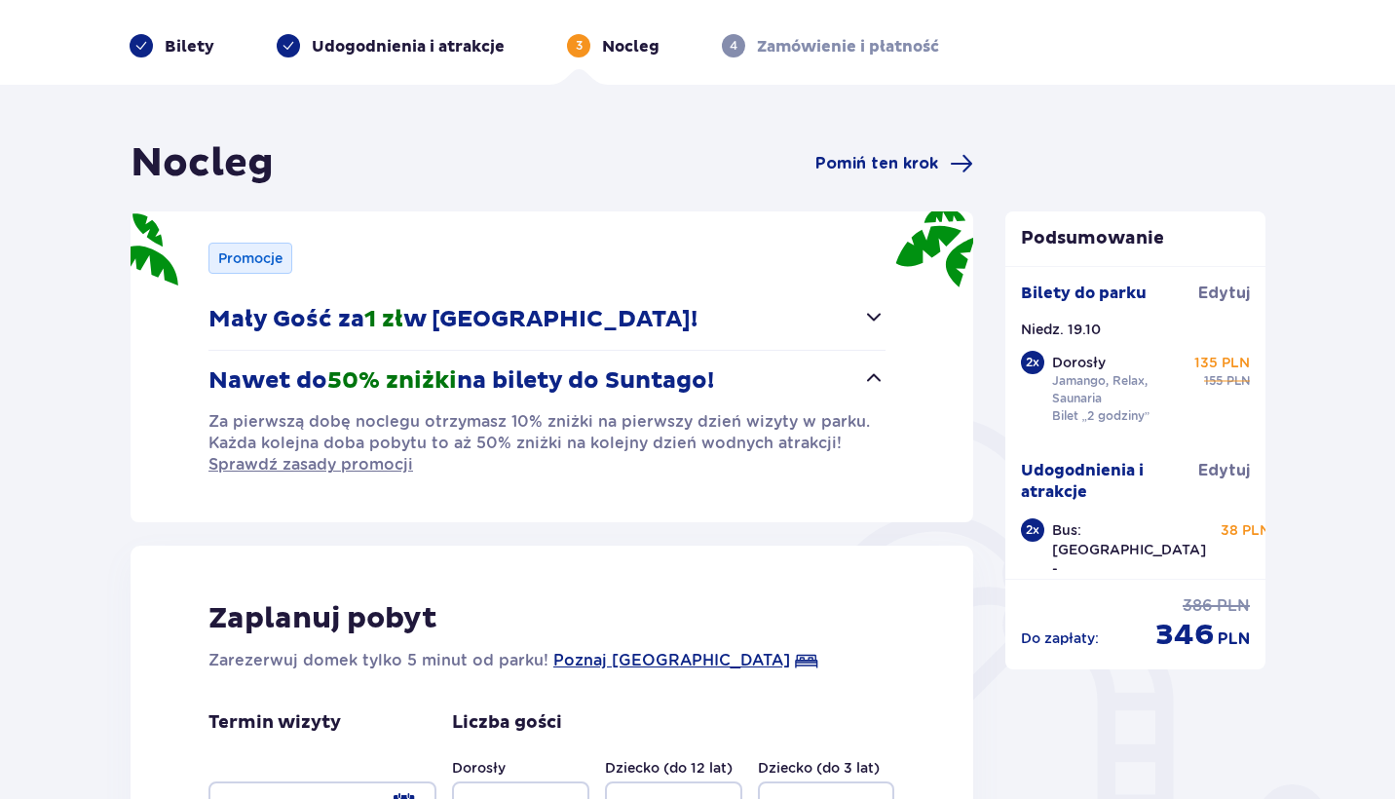
click at [878, 377] on span "button" at bounding box center [873, 377] width 23 height 23
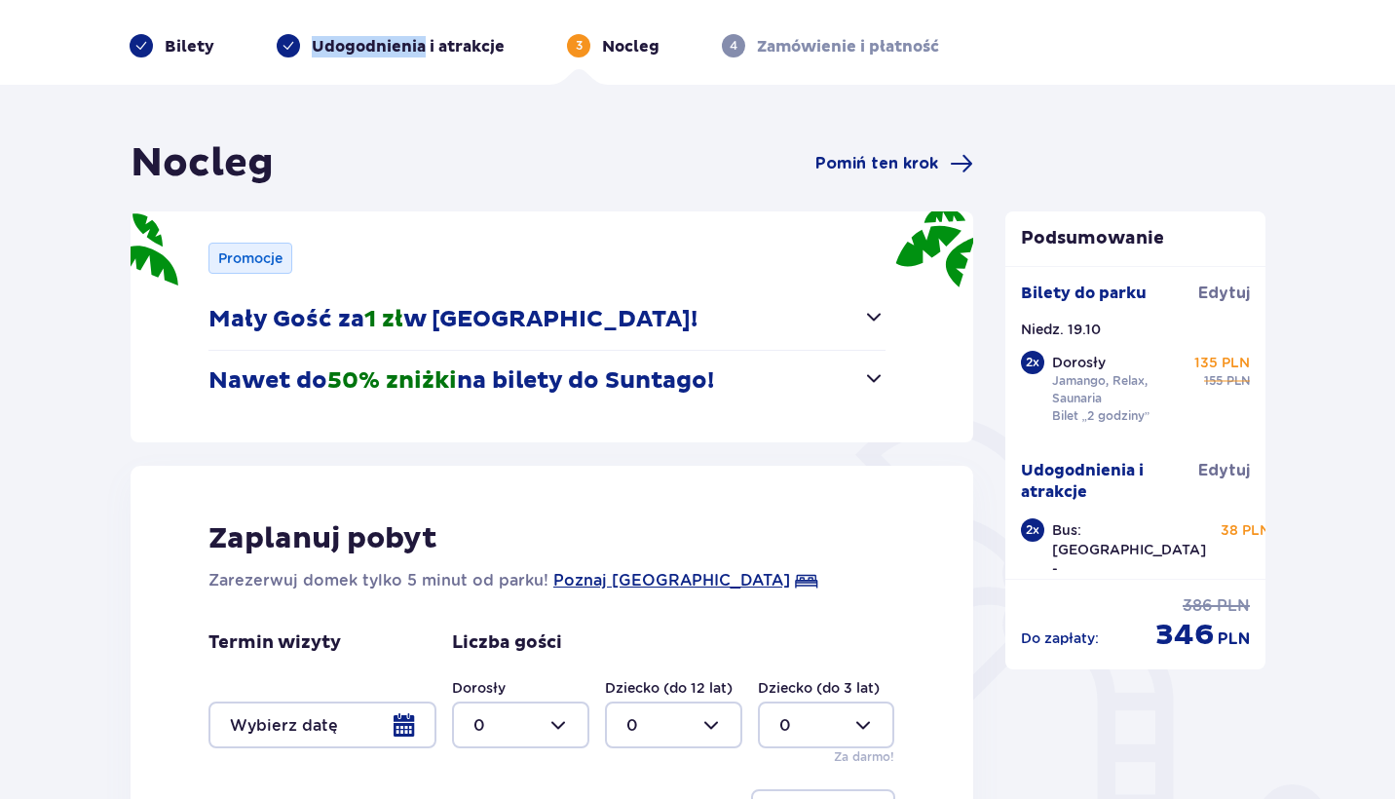
drag, startPoint x: 397, startPoint y: 37, endPoint x: 949, endPoint y: 67, distance: 552.1
click at [949, 67] on header "Bilety Udogodnienia i atrakcje 3 Nocleg 4 Zamówienie i płatność" at bounding box center [697, 9] width 1395 height 152
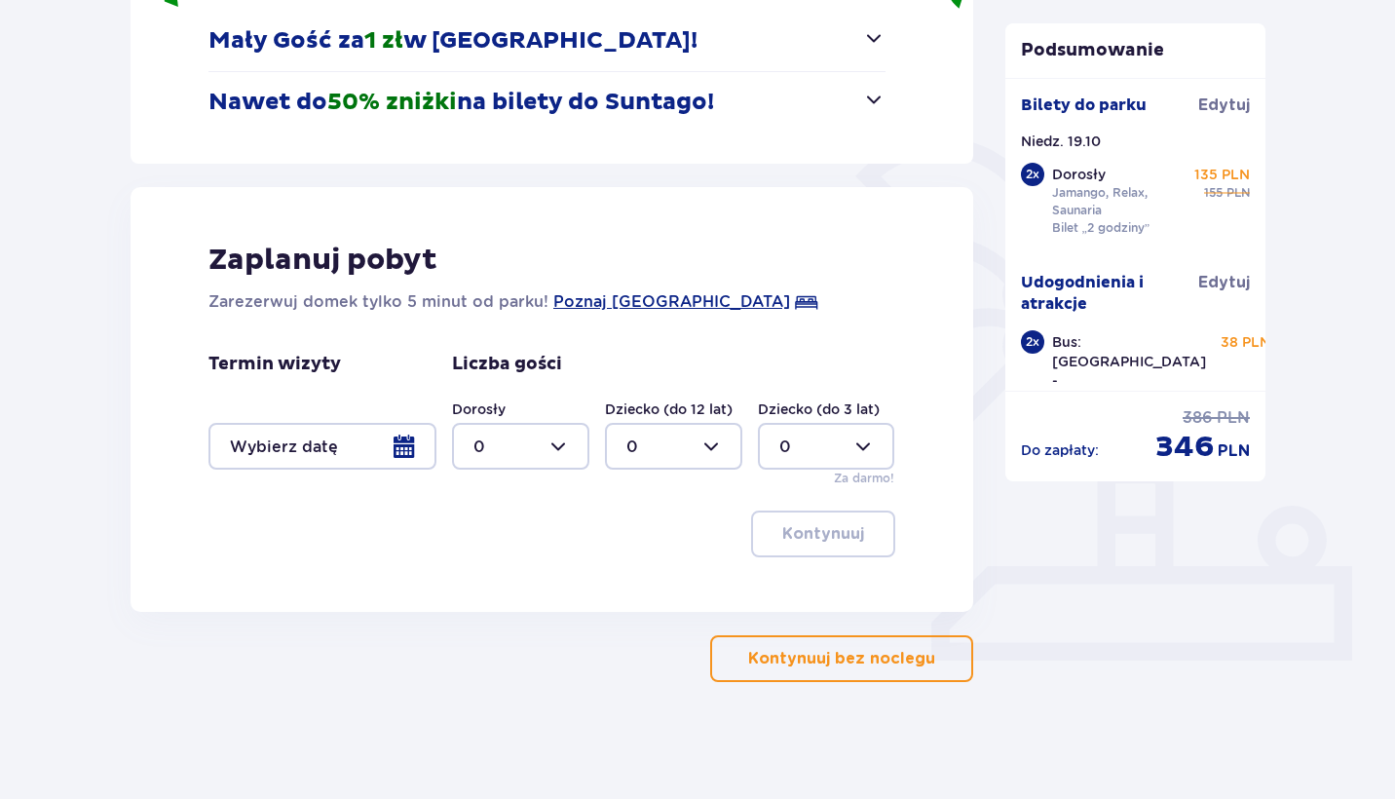
scroll to position [346, 0]
click at [837, 669] on p "Kontynuuj bez noclegu" at bounding box center [841, 658] width 187 height 21
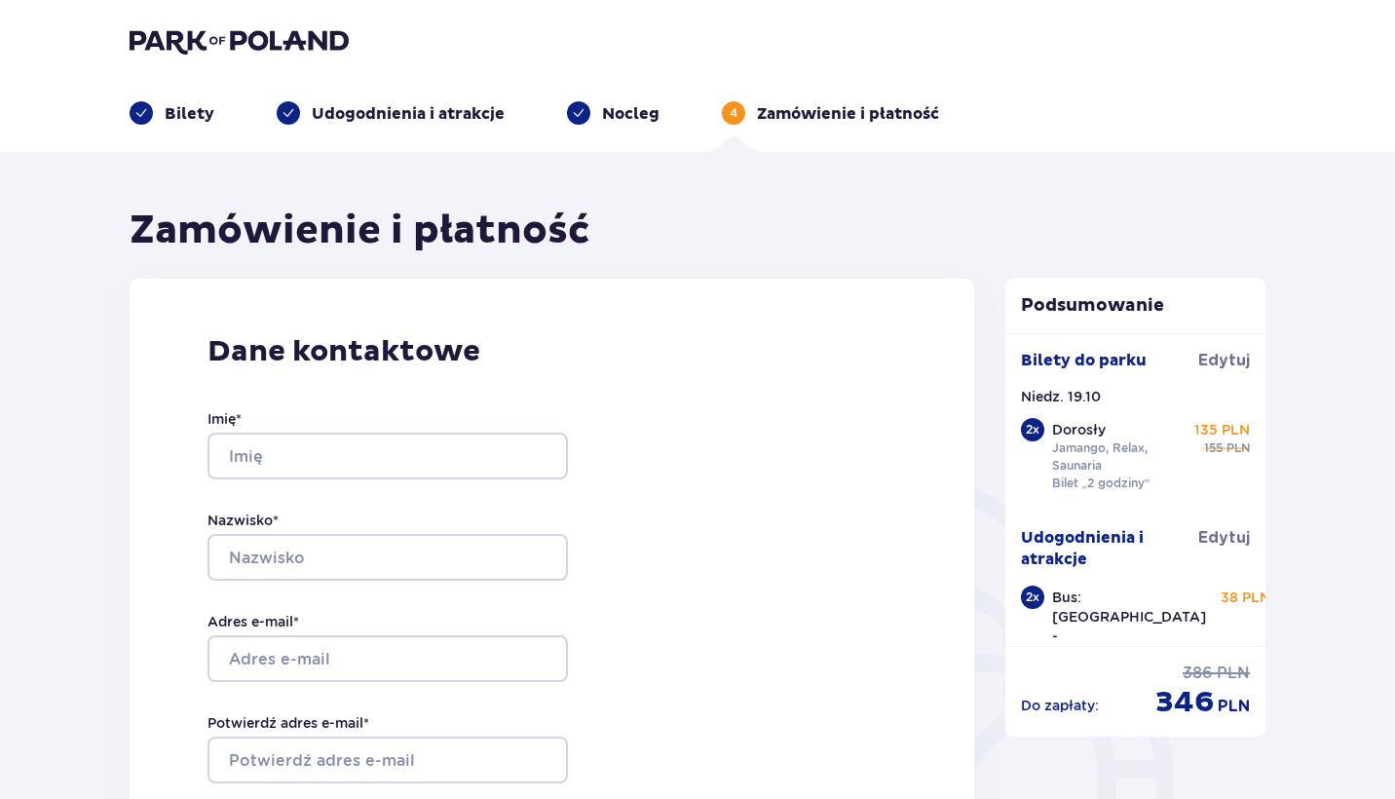
click at [1180, 7] on header "Bilety Udogodnienia i atrakcje Nocleg 4 Zamówienie i płatność" at bounding box center [697, 76] width 1395 height 152
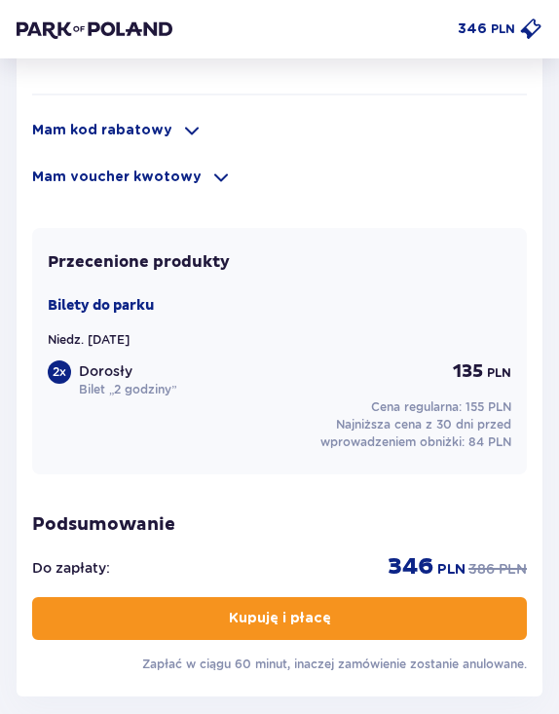
scroll to position [1595, 0]
click at [424, 360] on div "2 x Dorosły Bilet „2 godziny” 135 PLN" at bounding box center [280, 379] width 464 height 38
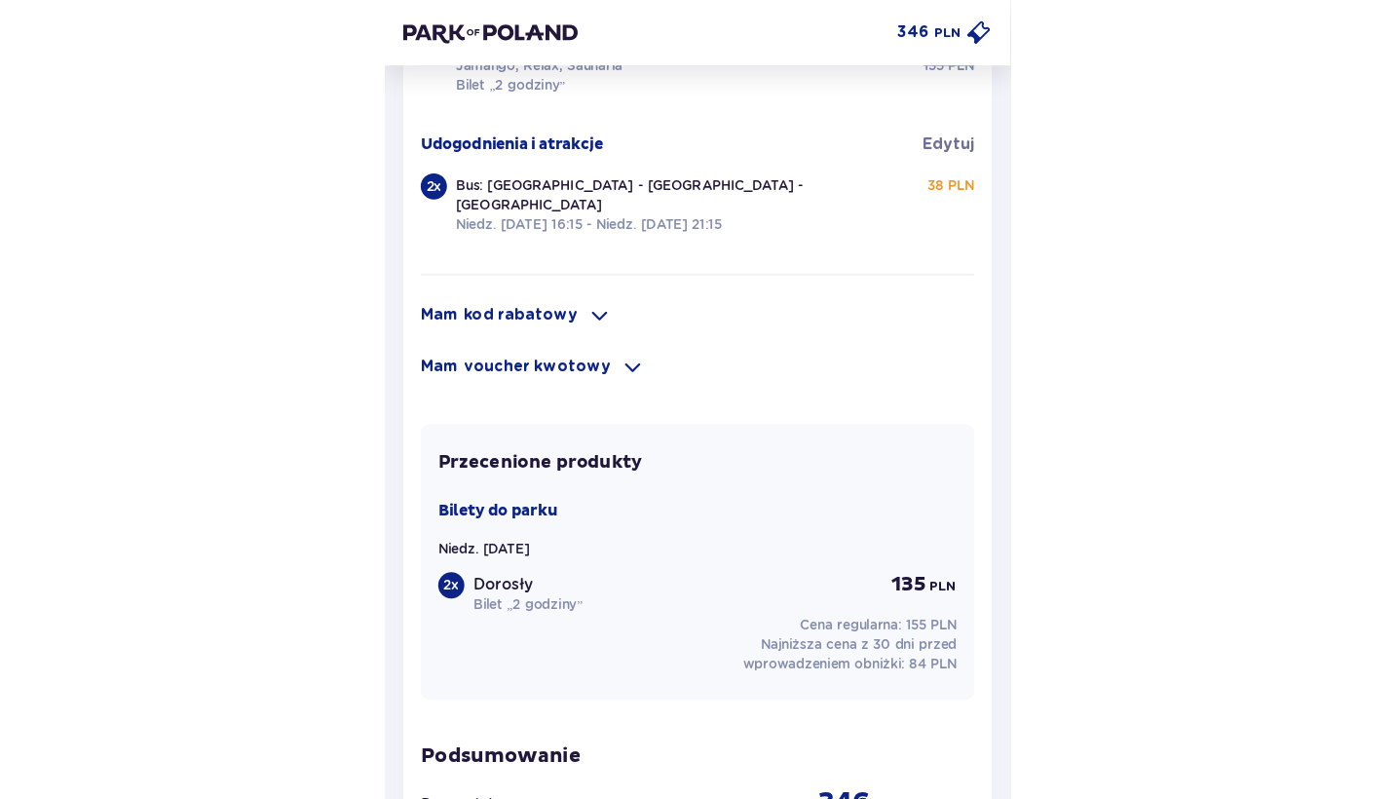
scroll to position [1445, 0]
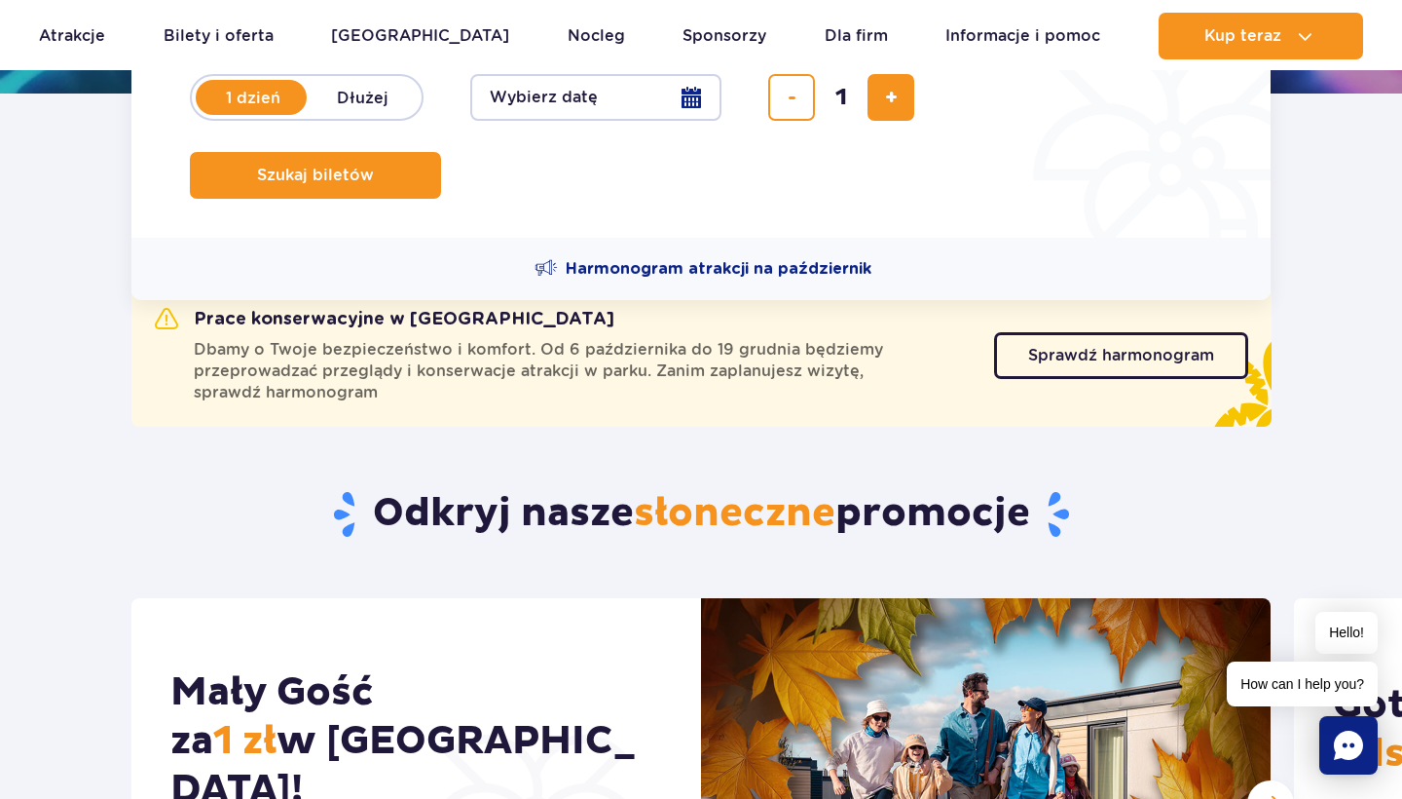
scroll to position [639, 0]
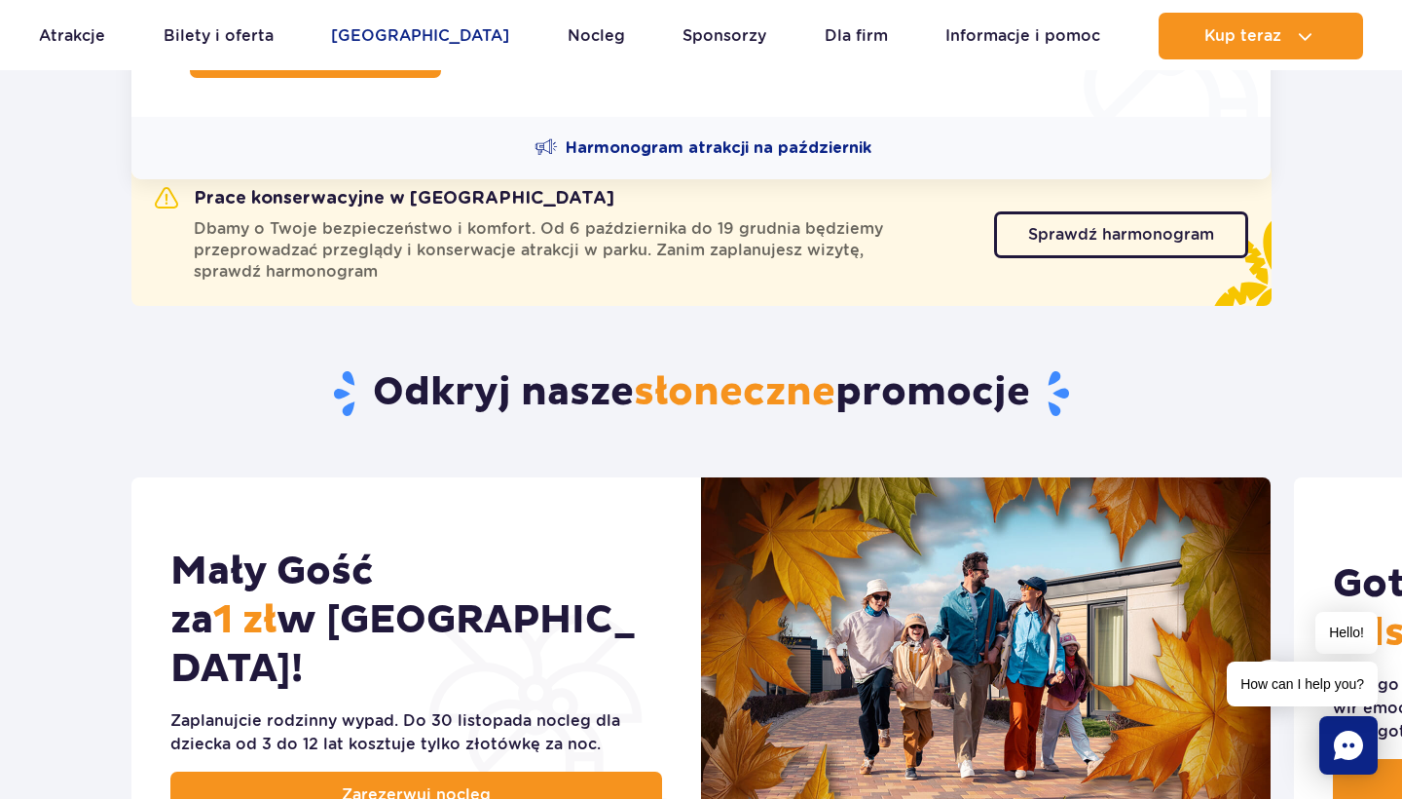
click at [390, 39] on link "Poznaj park" at bounding box center [420, 36] width 178 height 47
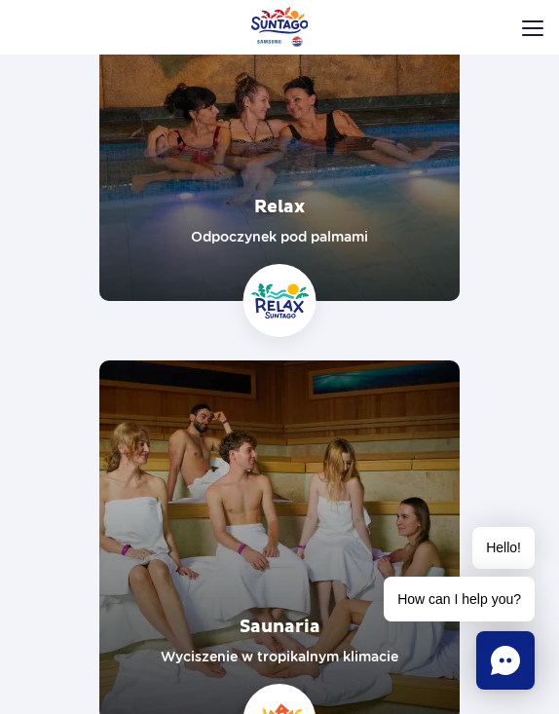
scroll to position [711, 0]
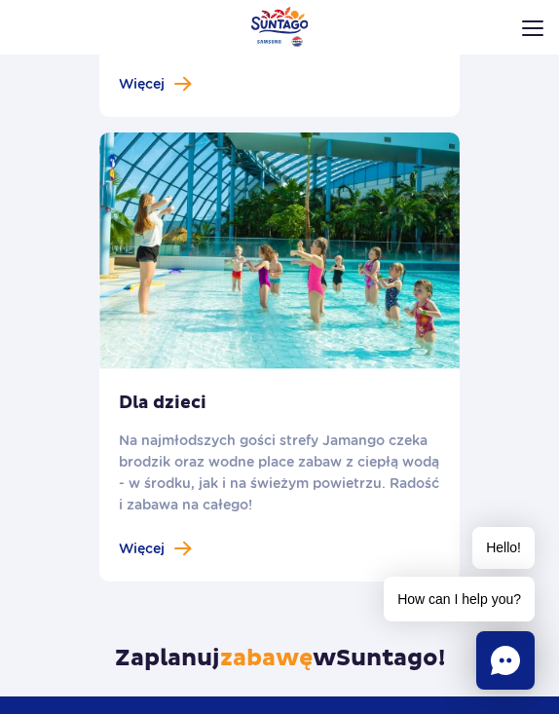
scroll to position [2664, 0]
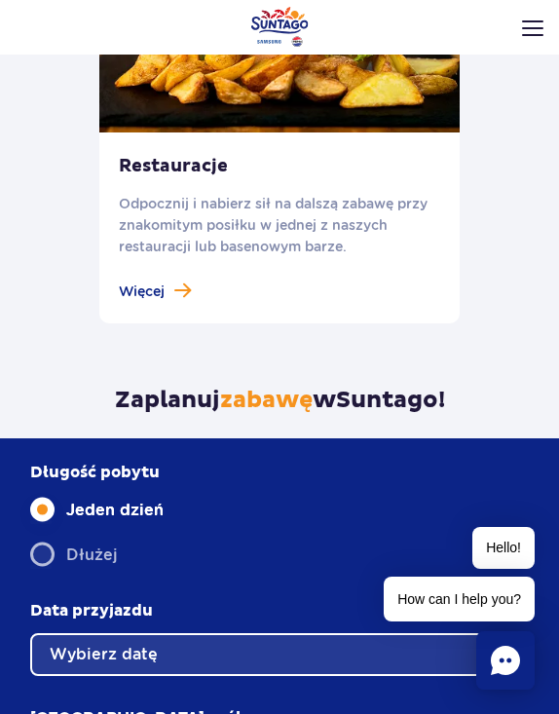
scroll to position [2146, 0]
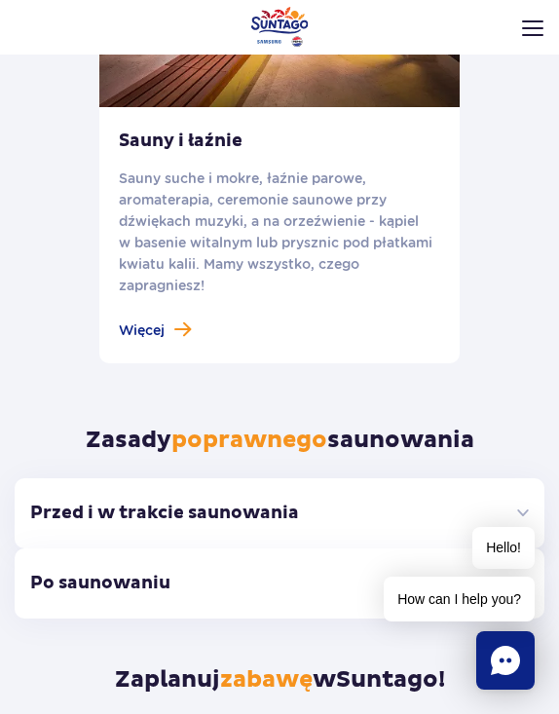
scroll to position [1205, 0]
